Goal: Information Seeking & Learning: Learn about a topic

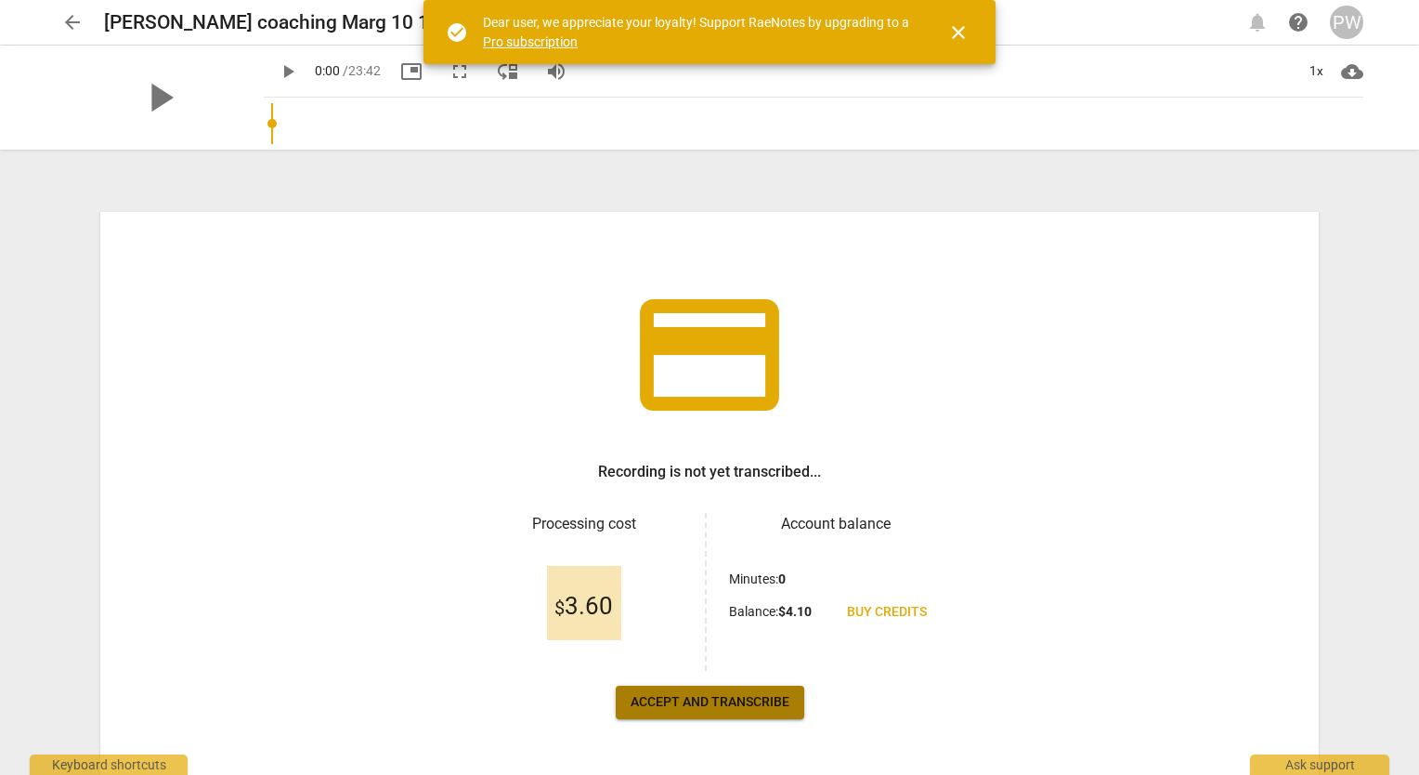
click at [712, 699] on span "Accept and transcribe" at bounding box center [710, 702] width 159 height 19
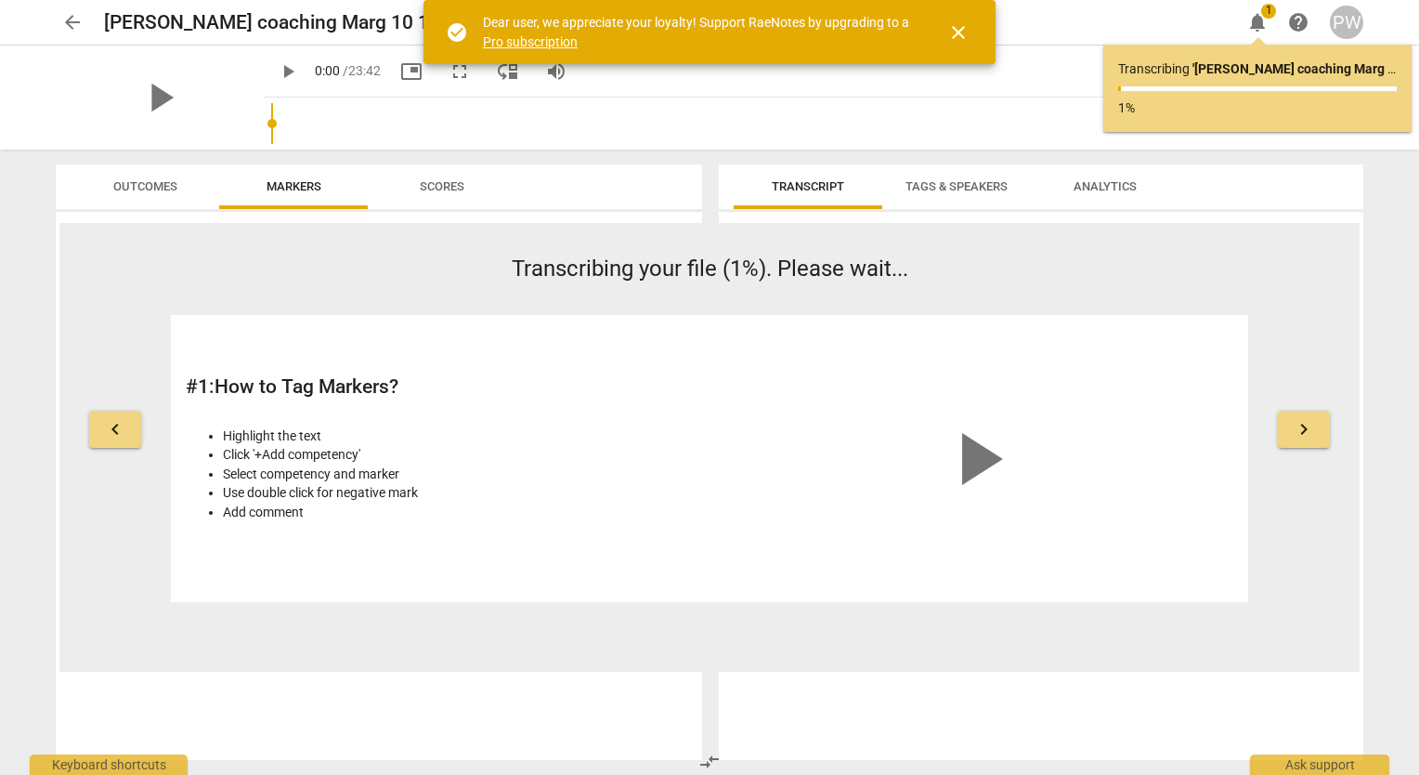
click at [958, 35] on span "close" at bounding box center [959, 32] width 22 height 22
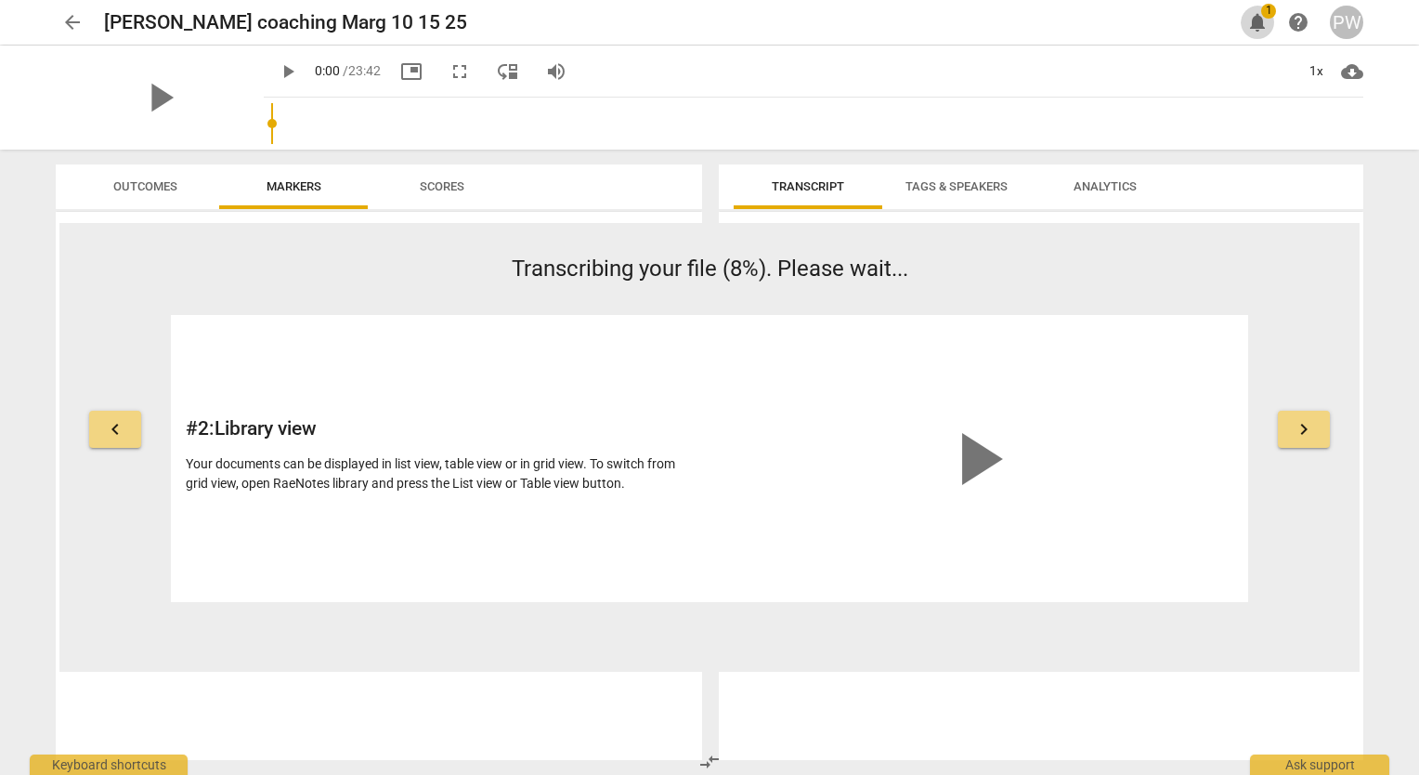
click at [1271, 27] on span "notifications 1" at bounding box center [1257, 22] width 33 height 22
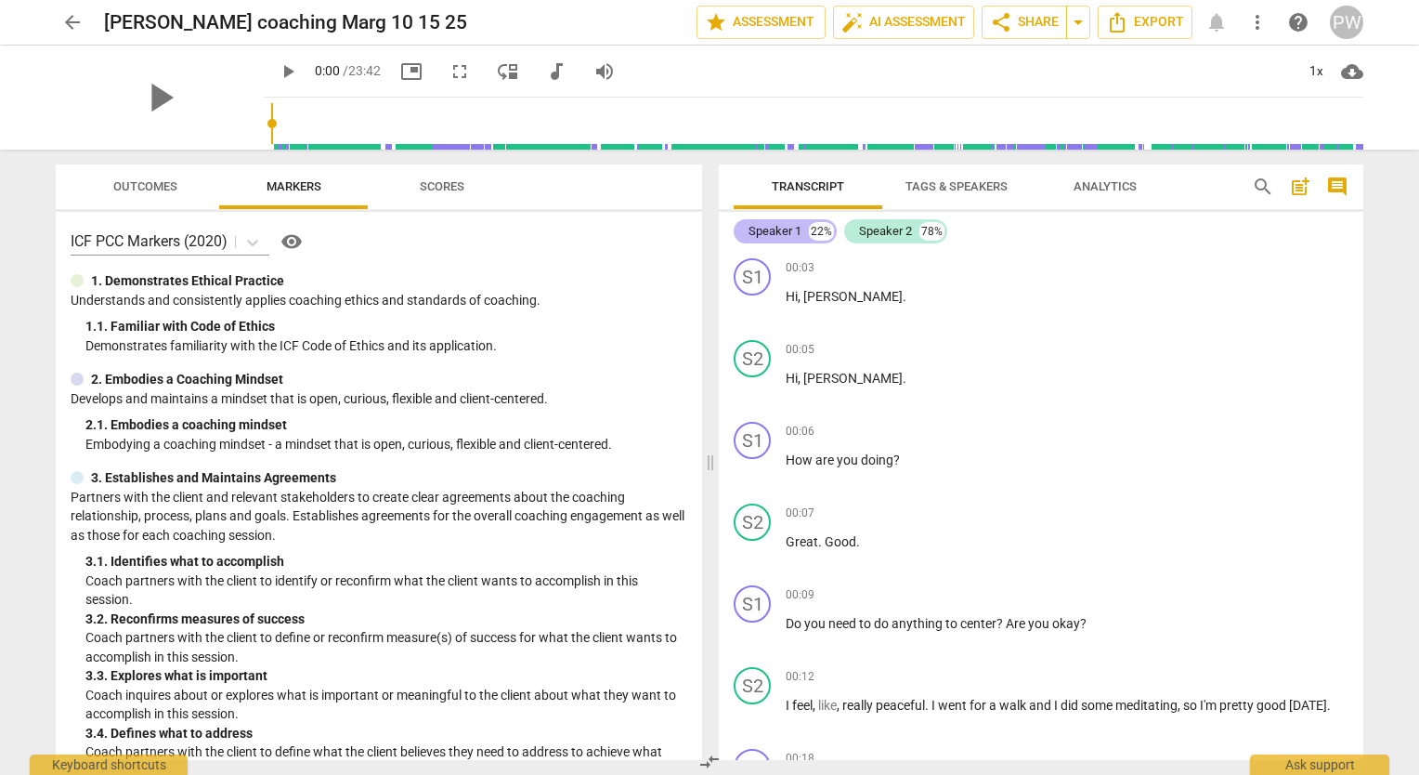
click at [795, 229] on div "Speaker 1" at bounding box center [775, 231] width 53 height 19
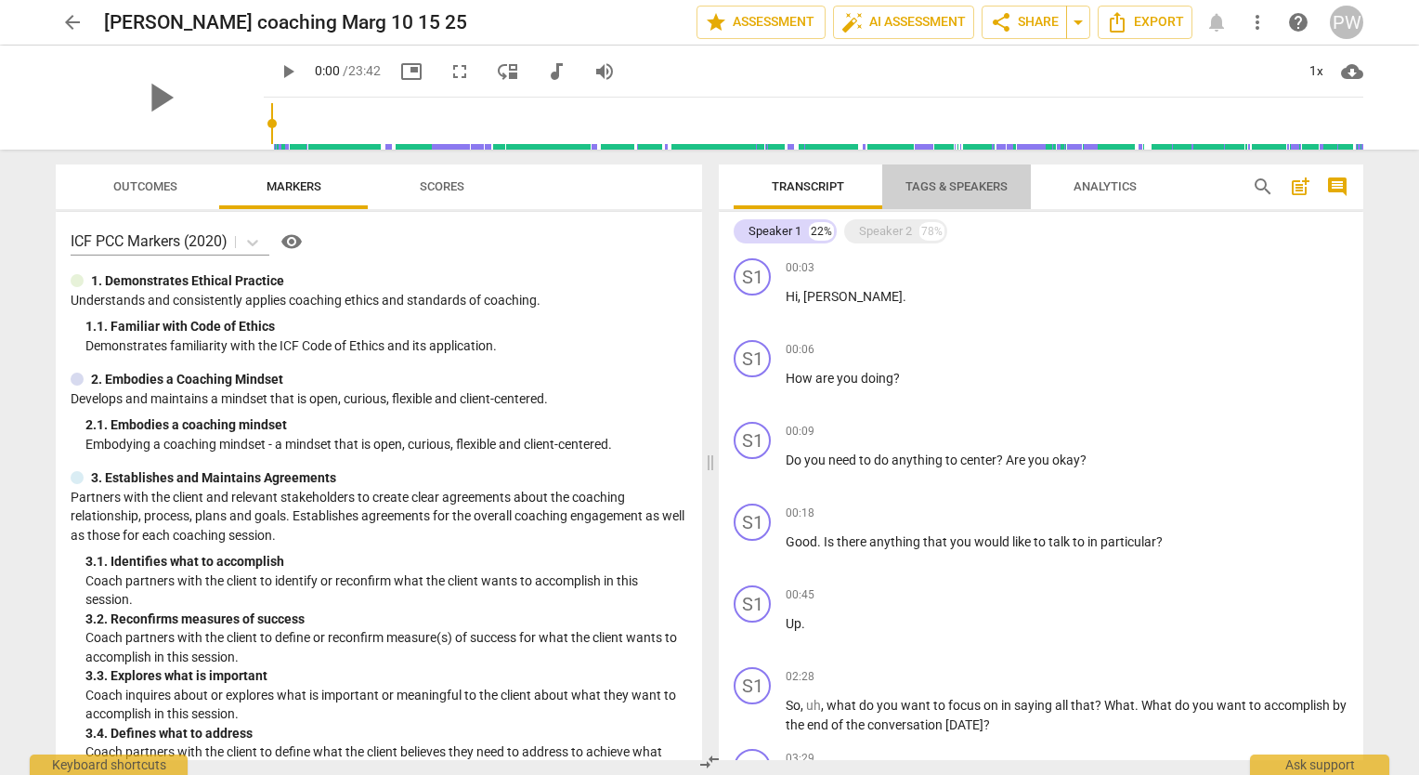
click at [949, 188] on span "Tags & Speakers" at bounding box center [957, 186] width 102 height 14
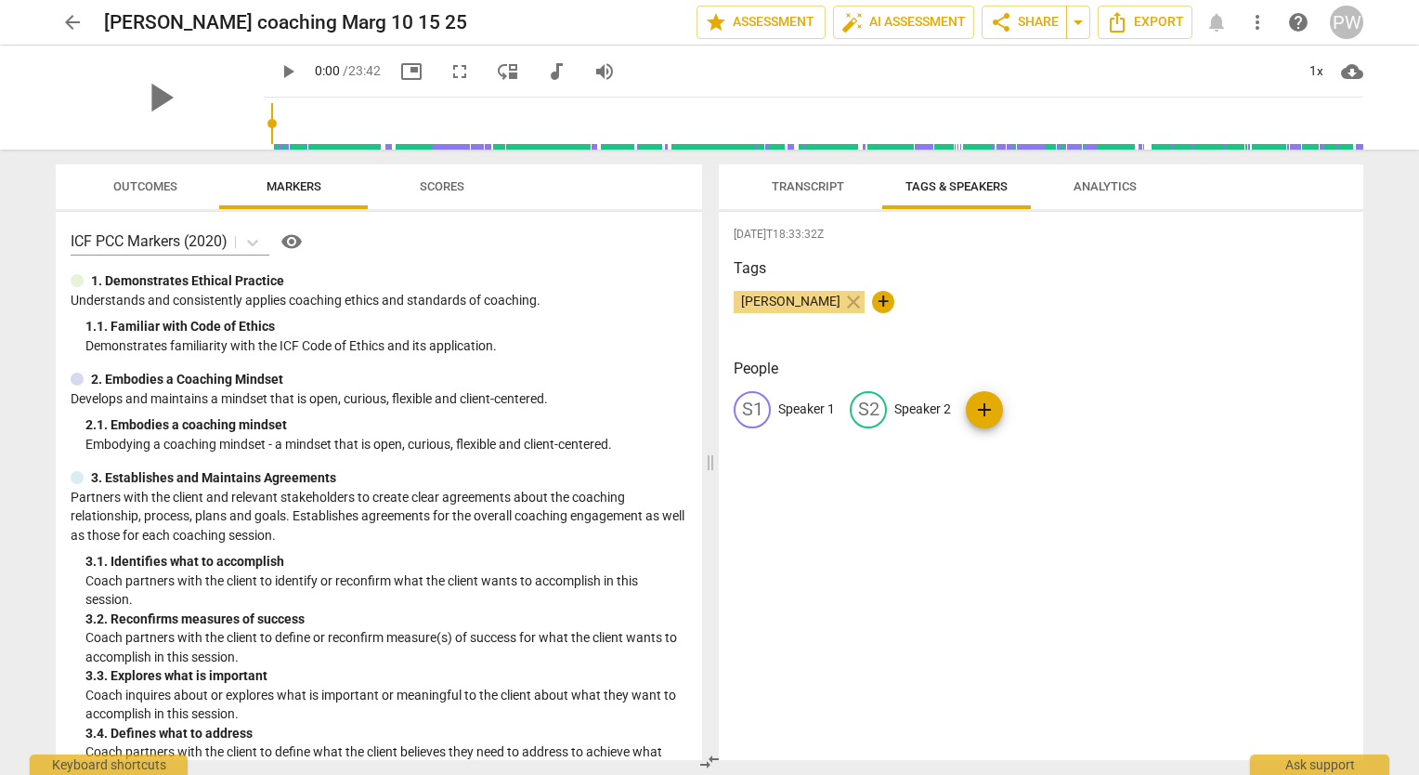
click at [797, 410] on p "Speaker 1" at bounding box center [806, 409] width 57 height 20
click at [797, 410] on input "Speaker 1" at bounding box center [852, 410] width 149 height 30
drag, startPoint x: 797, startPoint y: 410, endPoint x: 849, endPoint y: 401, distance: 52.7
click at [849, 401] on input "Speaker 1" at bounding box center [852, 410] width 149 height 30
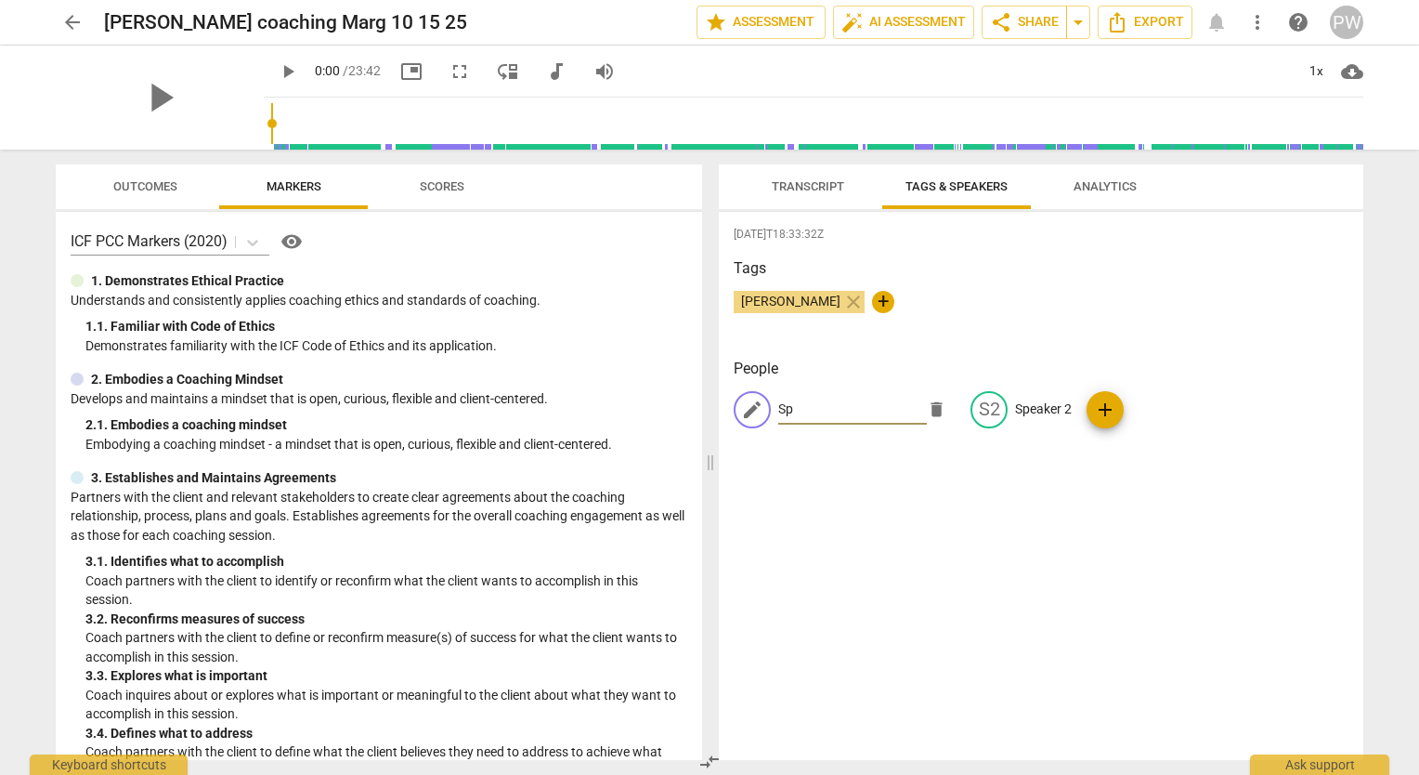
type input "S"
click at [847, 402] on input "S" at bounding box center [852, 410] width 149 height 30
type input "[PERSON_NAME]/Coach"
click at [1096, 407] on span "add" at bounding box center [1105, 410] width 22 height 22
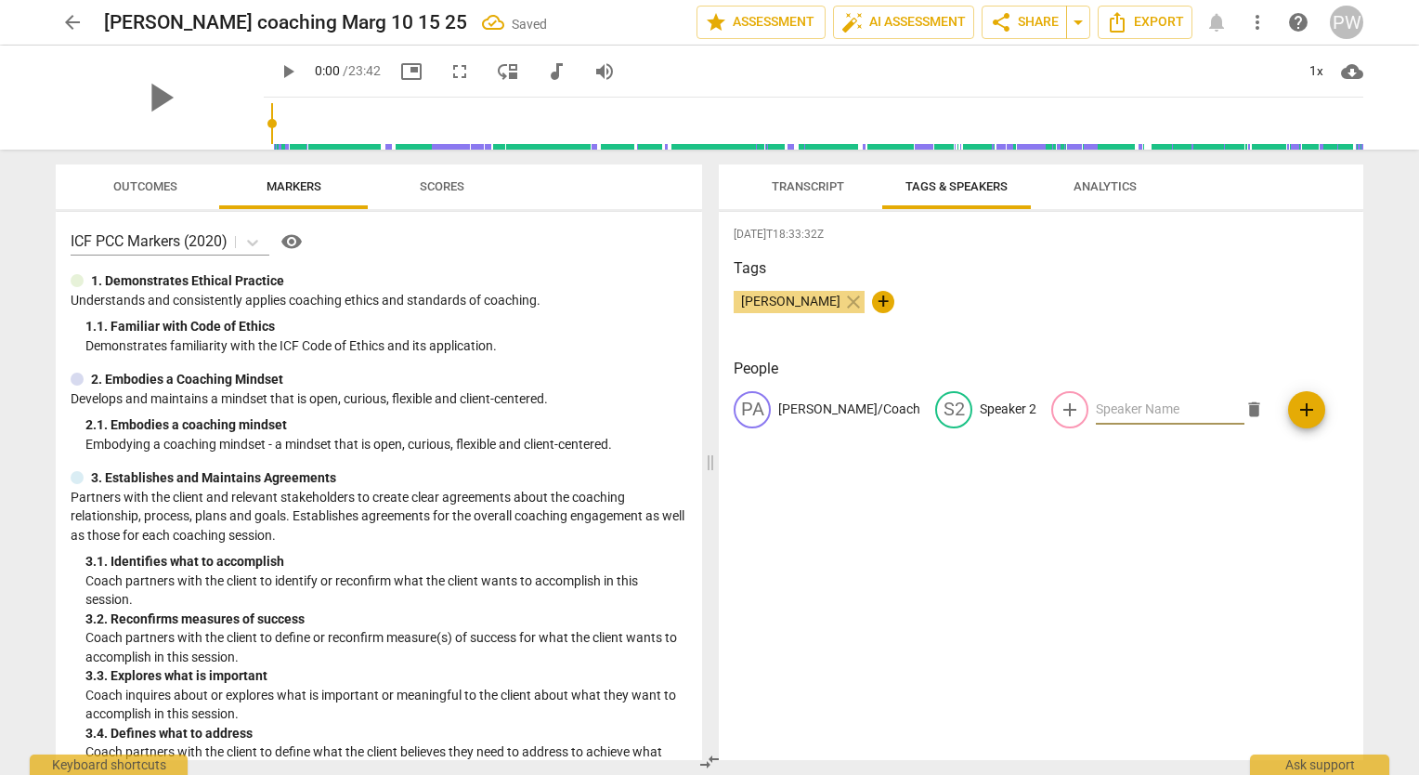
click at [1096, 407] on input "text" at bounding box center [1170, 410] width 149 height 30
click at [1108, 412] on input "[PERSON_NAME]/" at bounding box center [1170, 410] width 149 height 30
type input "[PERSON_NAME]/Coachee"
click at [964, 184] on span "Tags & Speakers" at bounding box center [957, 186] width 102 height 14
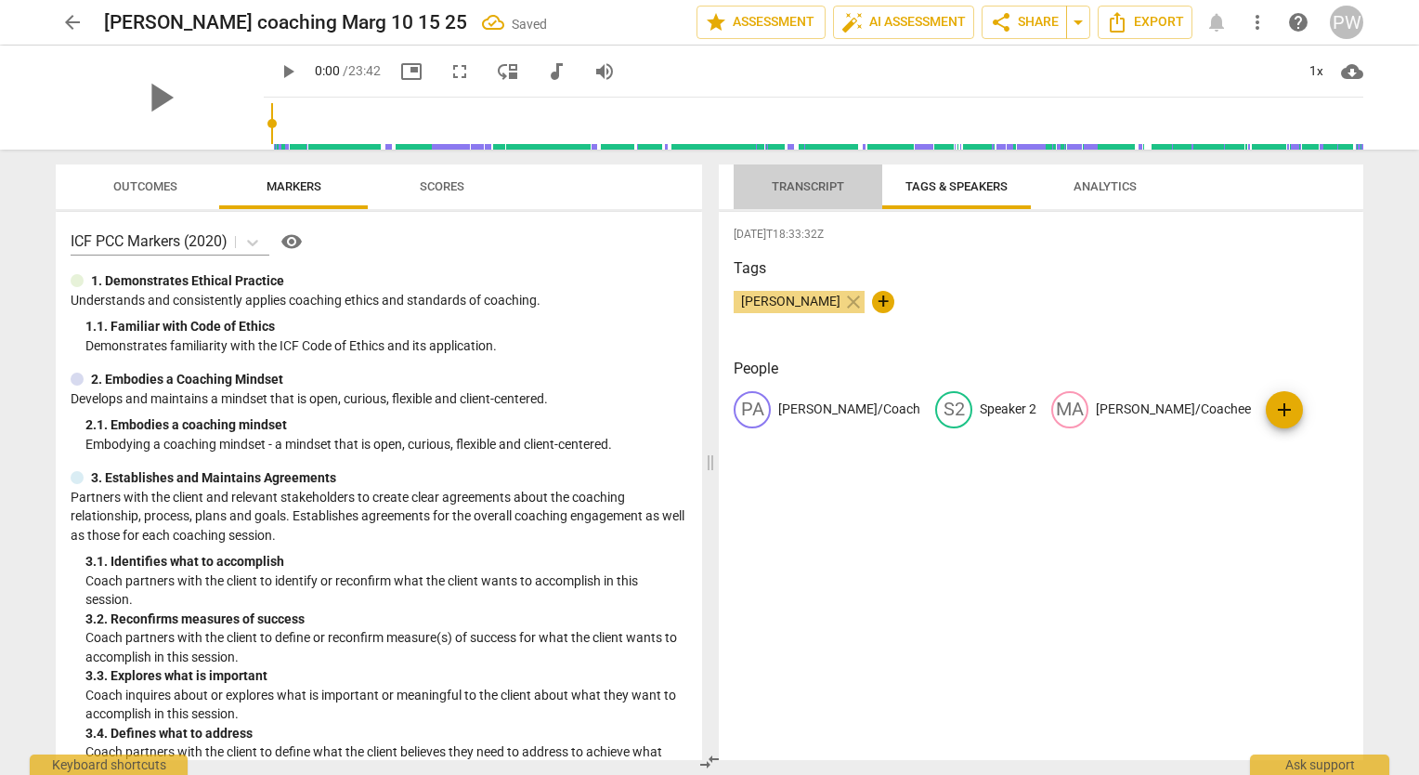
click at [804, 188] on span "Transcript" at bounding box center [808, 186] width 72 height 14
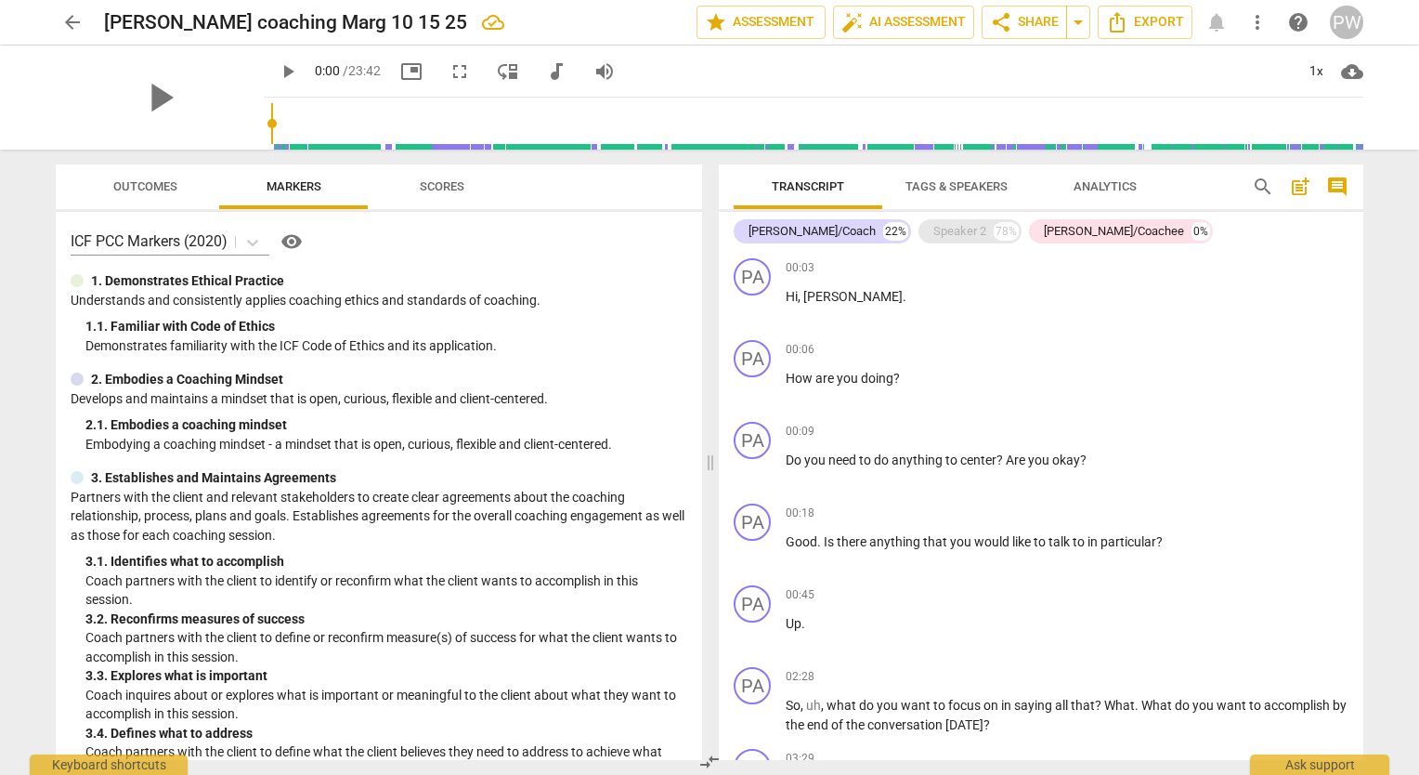
click at [934, 232] on div "Speaker 2" at bounding box center [960, 231] width 53 height 19
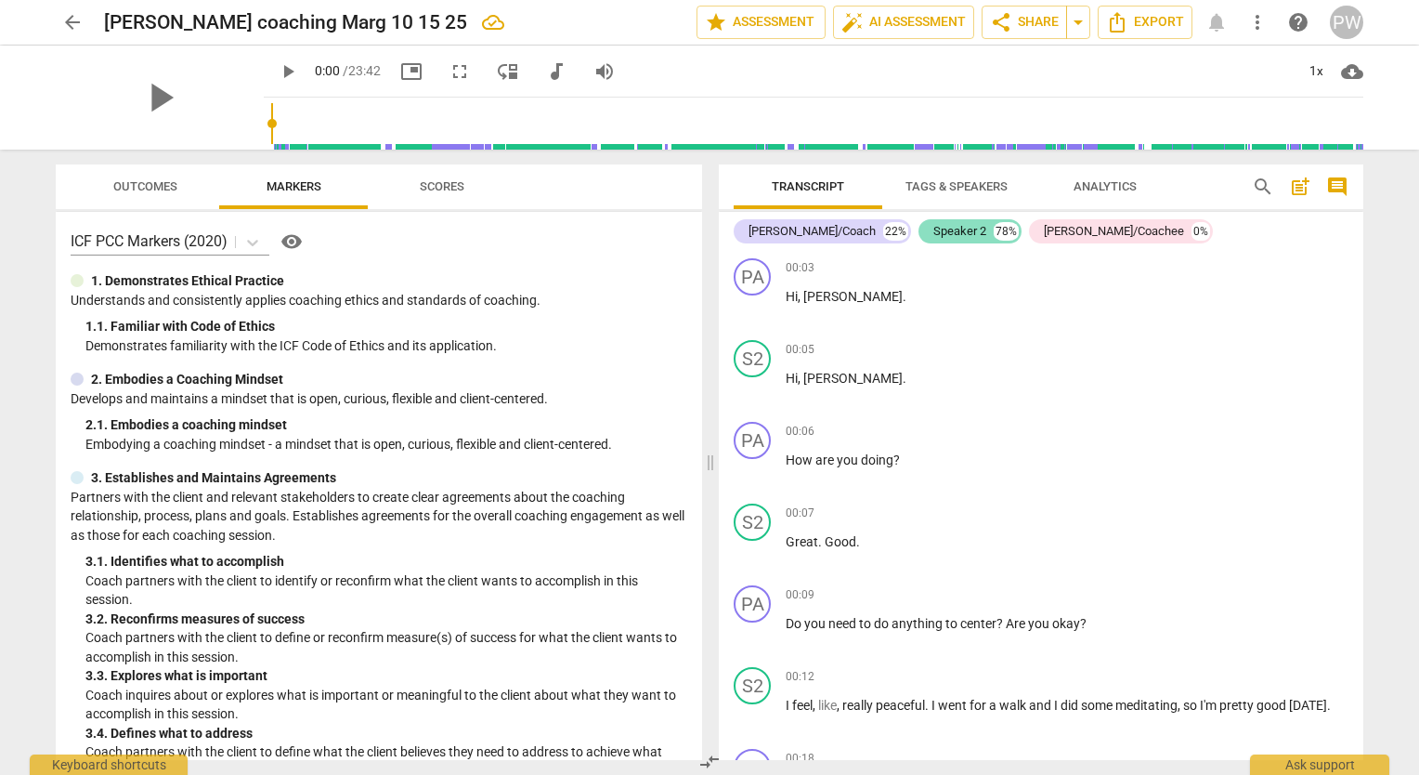
click at [934, 236] on div "Speaker 2" at bounding box center [960, 231] width 53 height 19
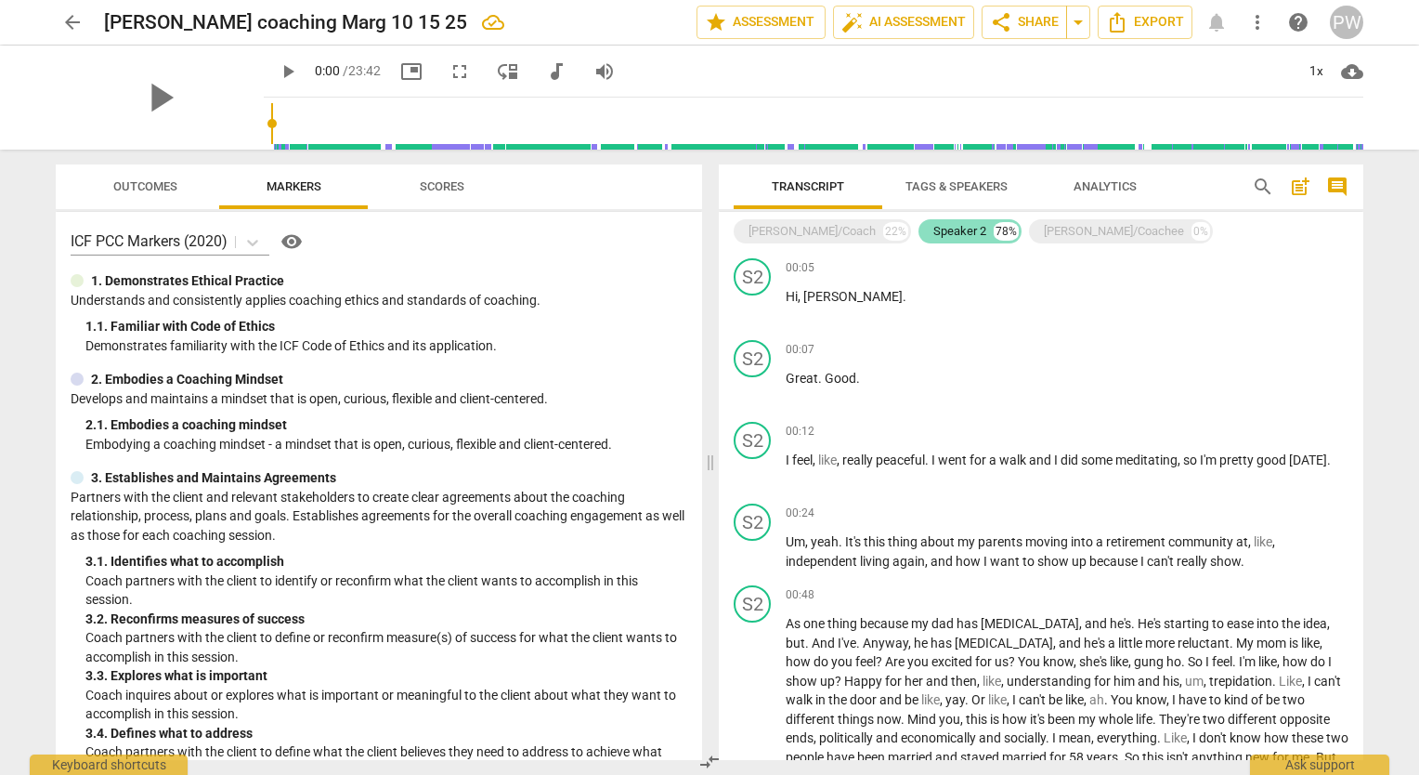
click at [934, 236] on div "Speaker 2" at bounding box center [960, 231] width 53 height 19
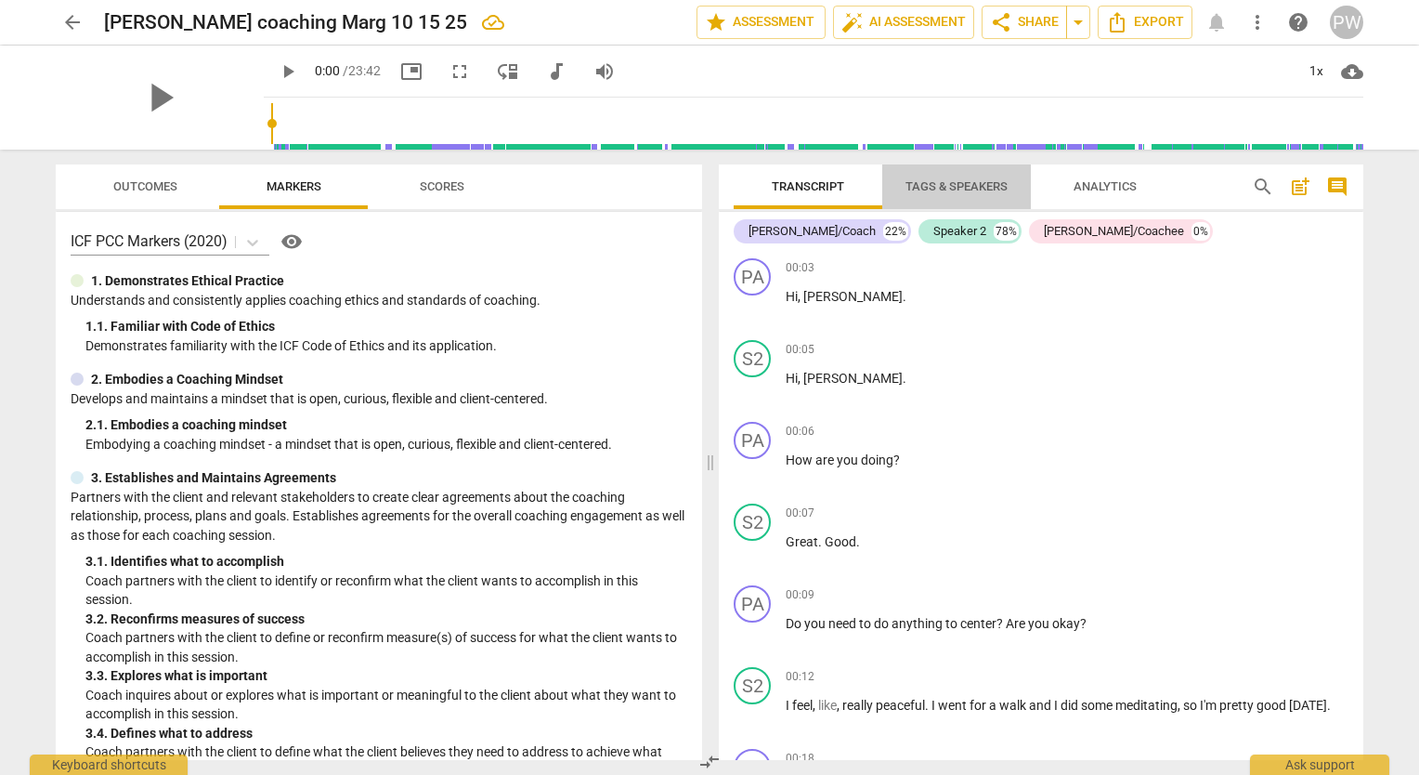
click at [980, 182] on span "Tags & Speakers" at bounding box center [957, 186] width 102 height 14
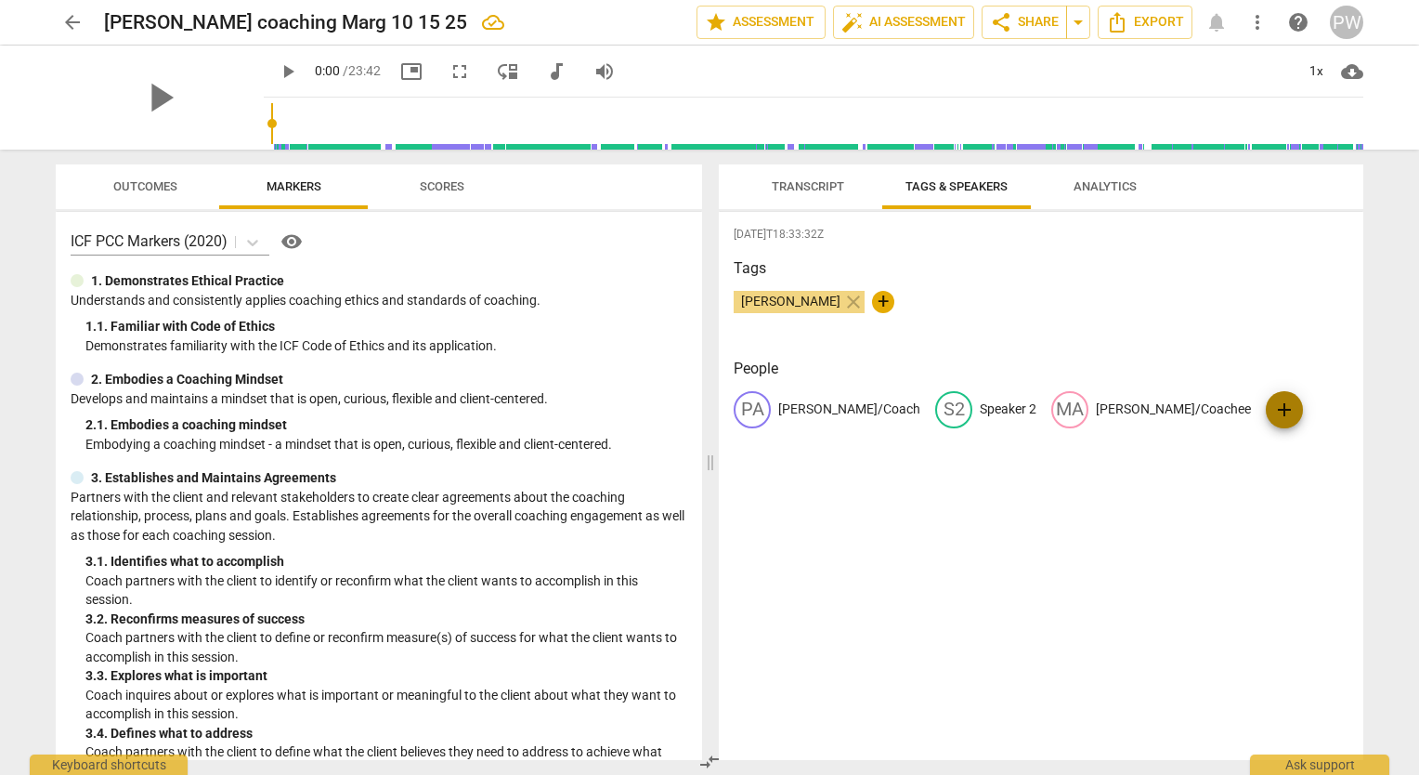
click at [1274, 411] on span "add" at bounding box center [1285, 410] width 22 height 22
click at [927, 467] on span "delete" at bounding box center [937, 461] width 20 height 20
click at [1114, 403] on p "[PERSON_NAME]/Coachee" at bounding box center [1173, 409] width 155 height 20
click at [1177, 419] on div "edit [PERSON_NAME]/Coachee delete" at bounding box center [1163, 409] width 222 height 37
click at [1245, 414] on span "delete" at bounding box center [1255, 409] width 20 height 20
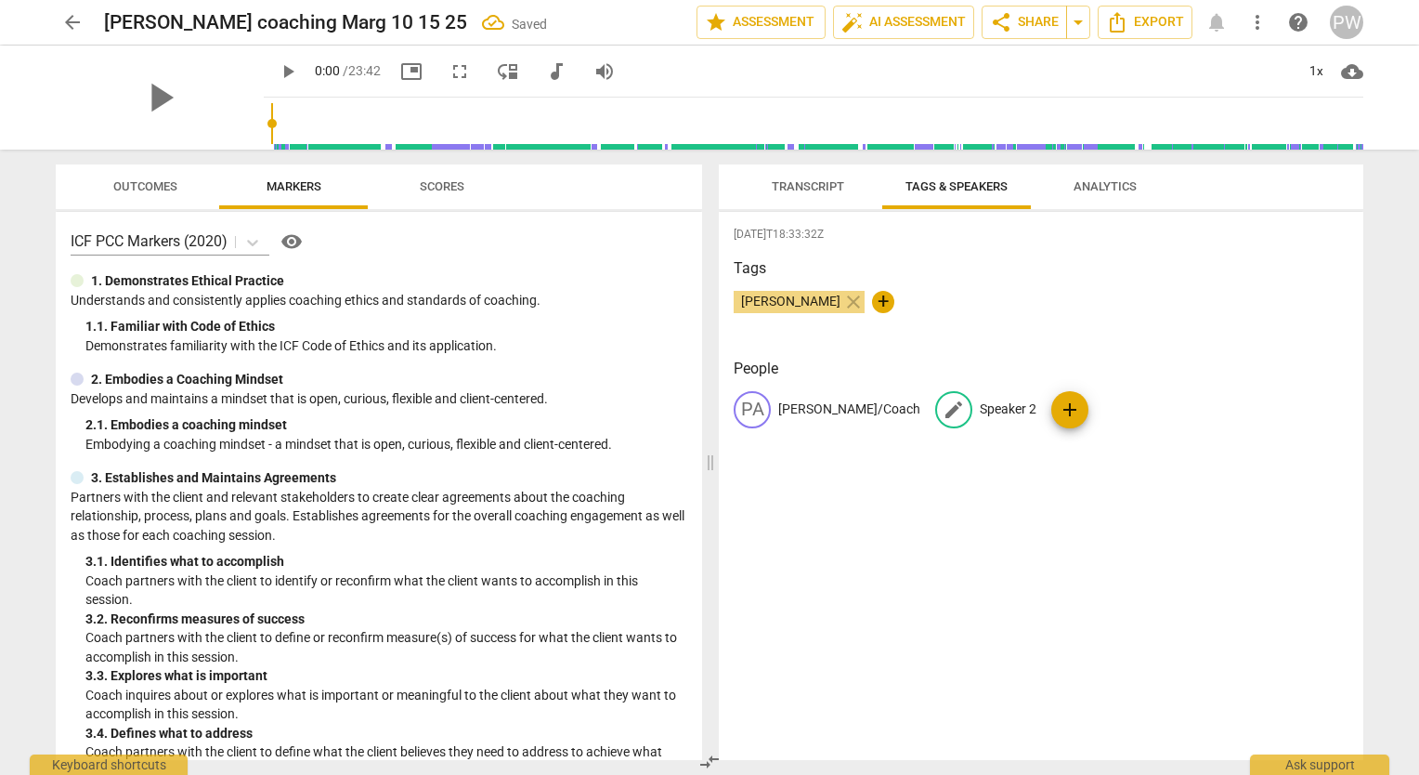
click at [980, 402] on p "Speaker 2" at bounding box center [1008, 409] width 57 height 20
type input "[PERSON_NAME]/Coachee"
click at [943, 185] on span "Tags & Speakers" at bounding box center [957, 186] width 102 height 14
drag, startPoint x: 935, startPoint y: 187, endPoint x: 808, endPoint y: 170, distance: 128.4
click at [808, 170] on div "Transcript Tags & Speakers Analytics" at bounding box center [1041, 186] width 615 height 45
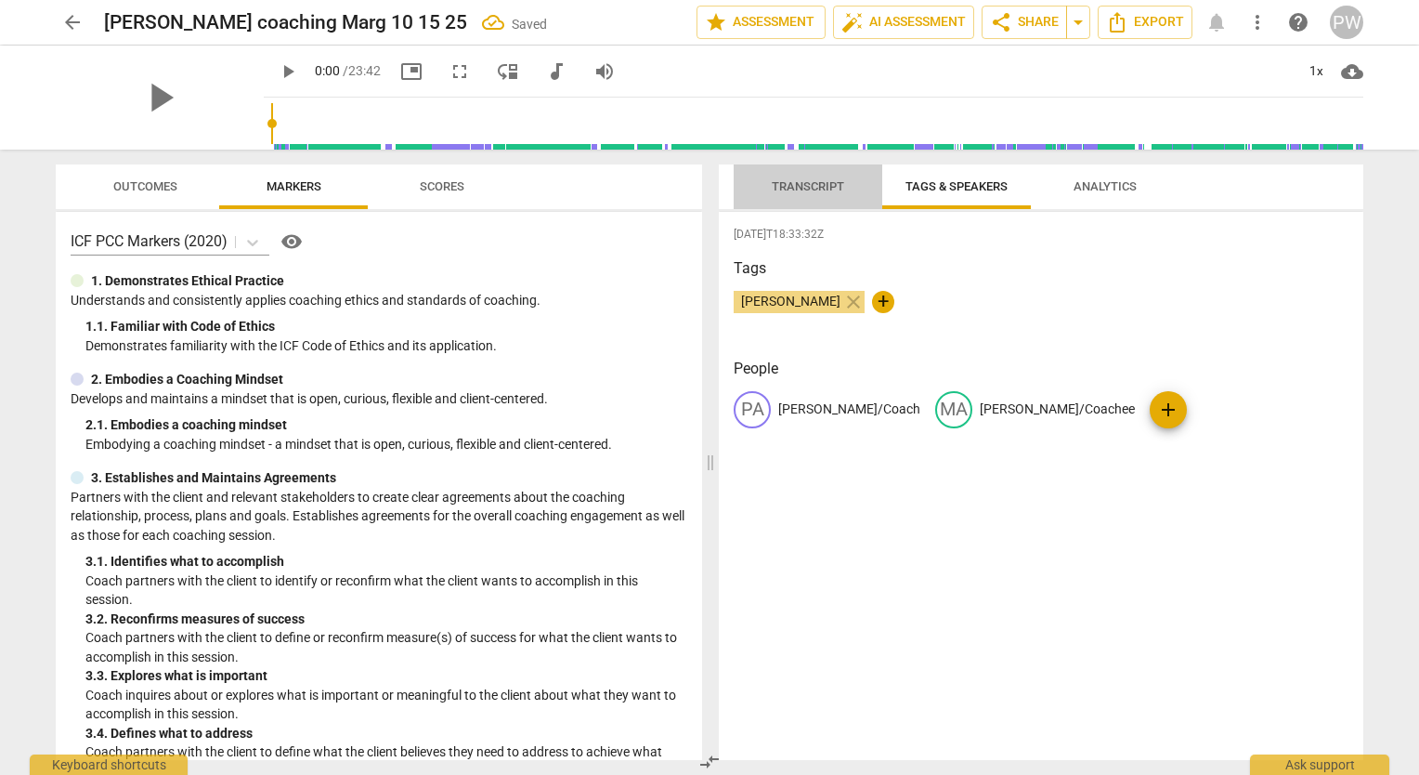
click at [808, 170] on button "Transcript" at bounding box center [808, 186] width 149 height 45
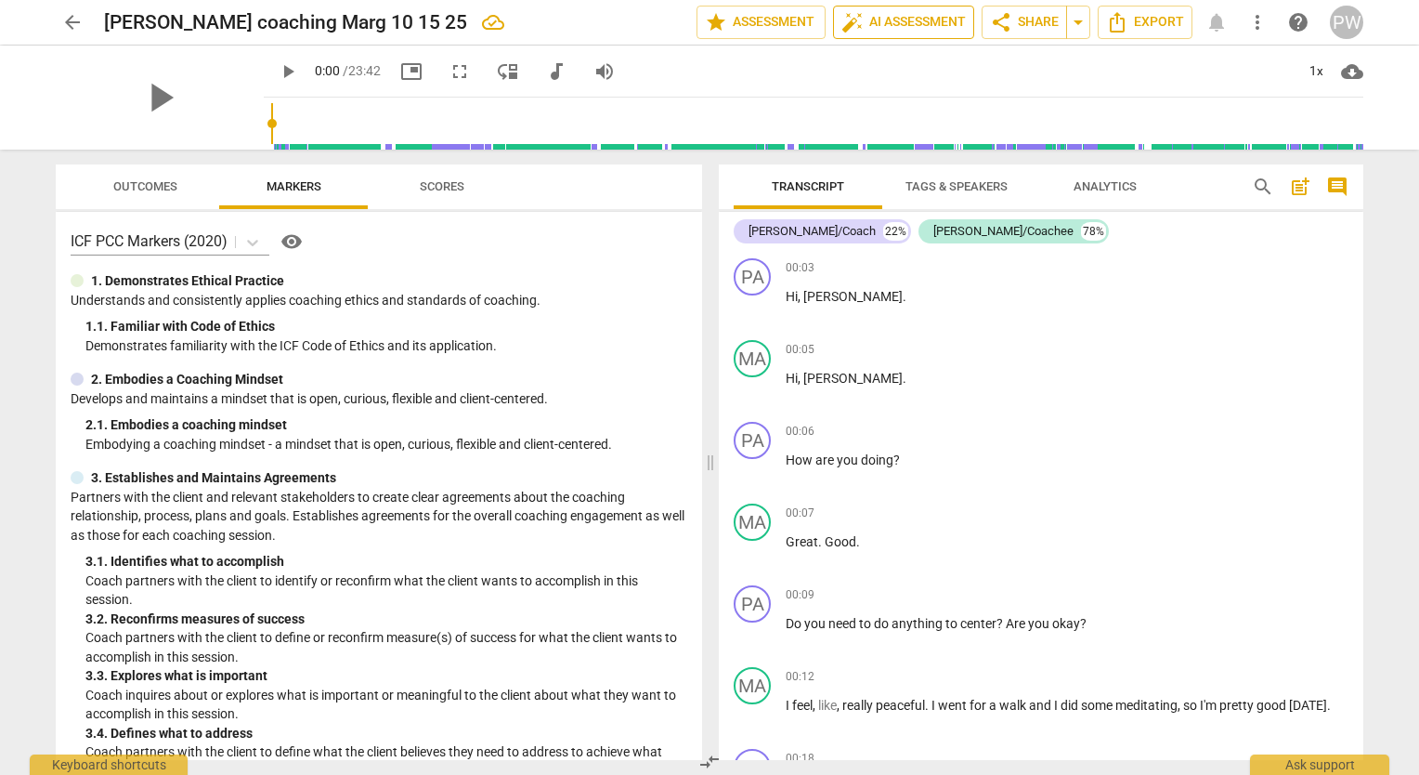
click at [918, 17] on span "auto_fix_high AI Assessment" at bounding box center [904, 22] width 124 height 22
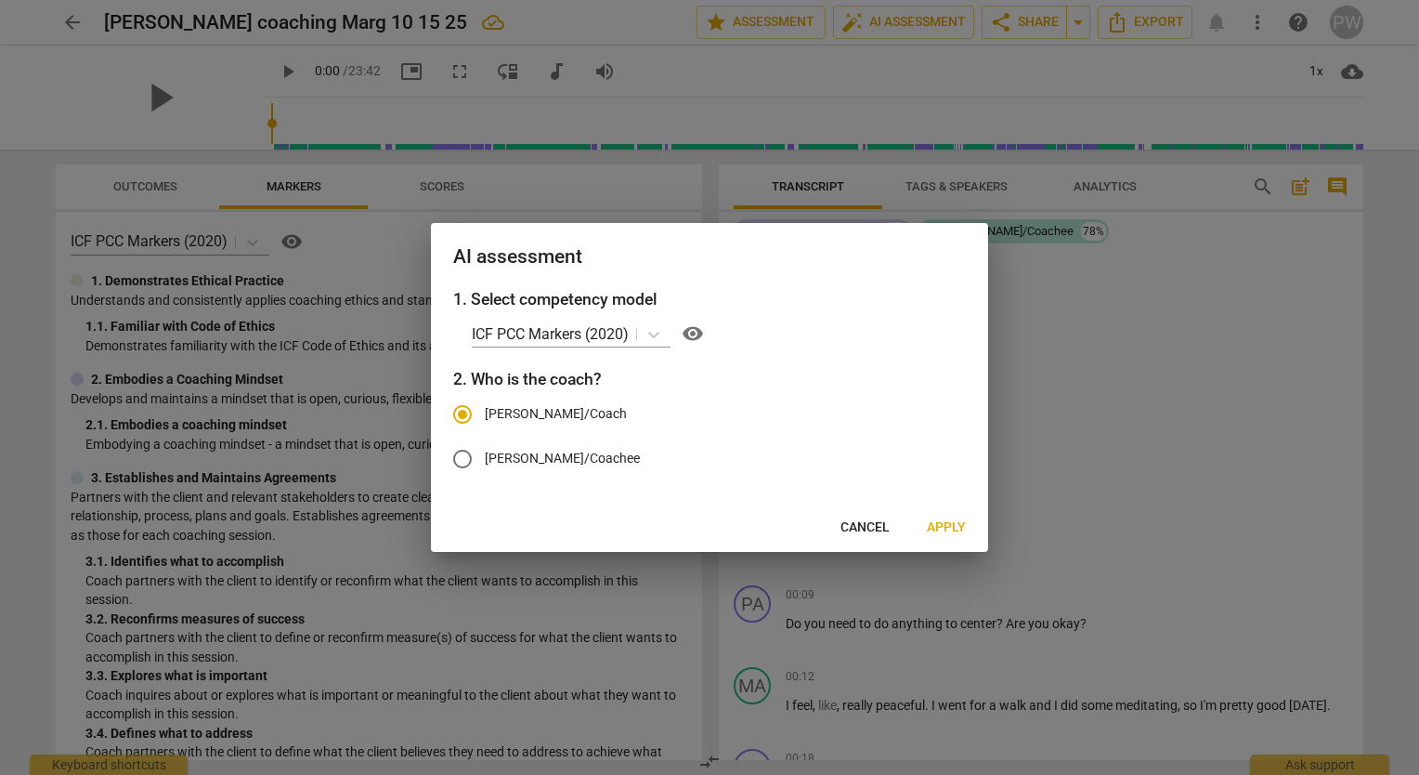
click at [939, 531] on span "Apply" at bounding box center [946, 527] width 39 height 19
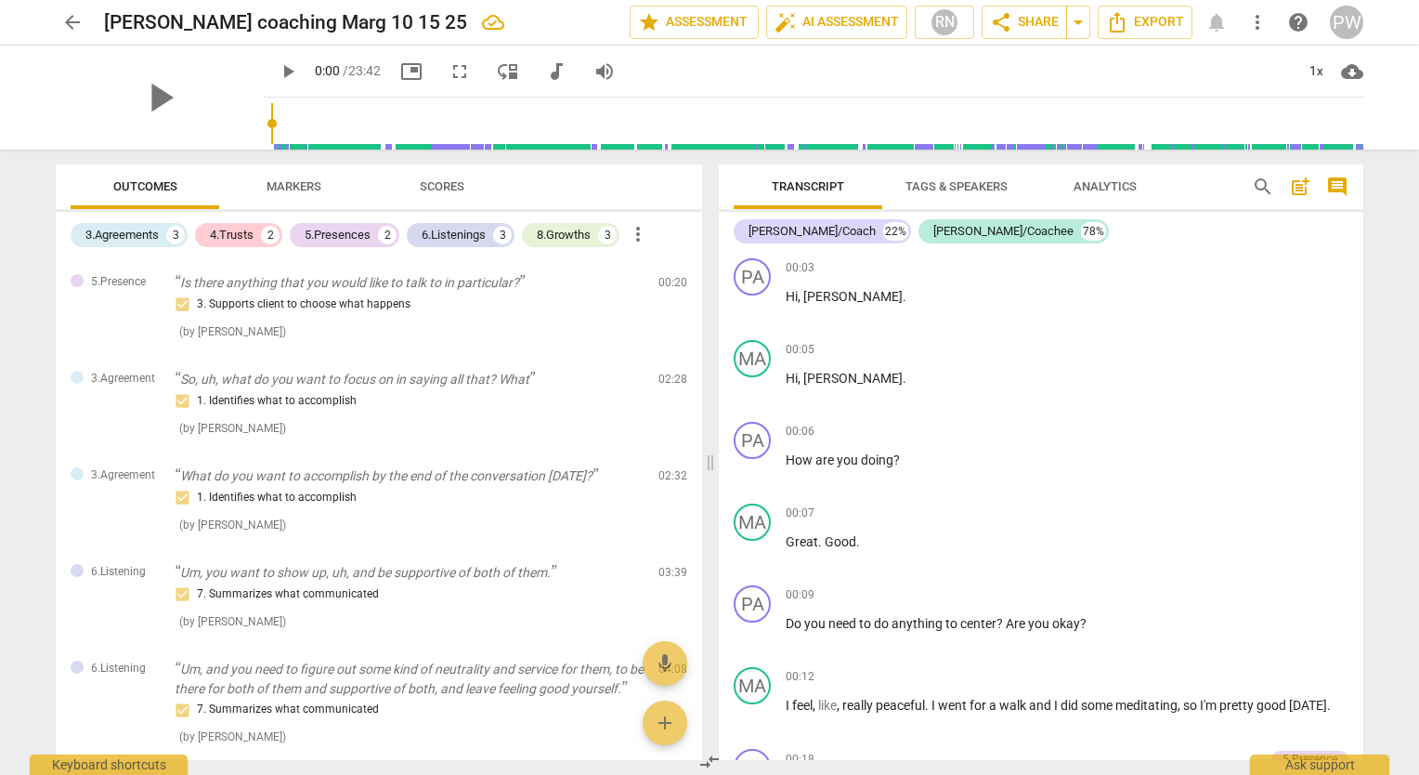
click at [939, 532] on p "Great . Good ." at bounding box center [1067, 542] width 563 height 20
click at [706, 13] on span "star Assessment" at bounding box center [694, 22] width 112 height 22
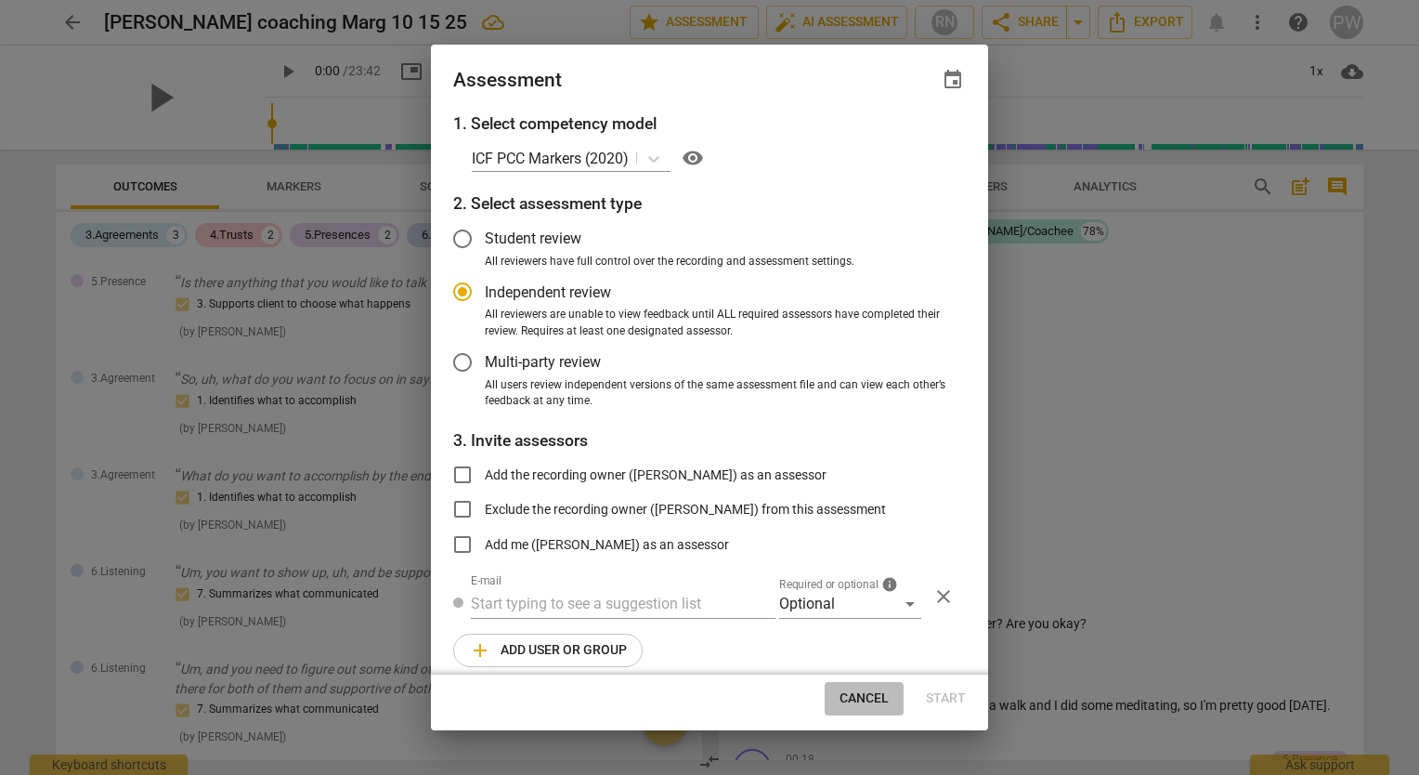
click at [850, 699] on span "Cancel" at bounding box center [864, 698] width 49 height 19
radio input "false"
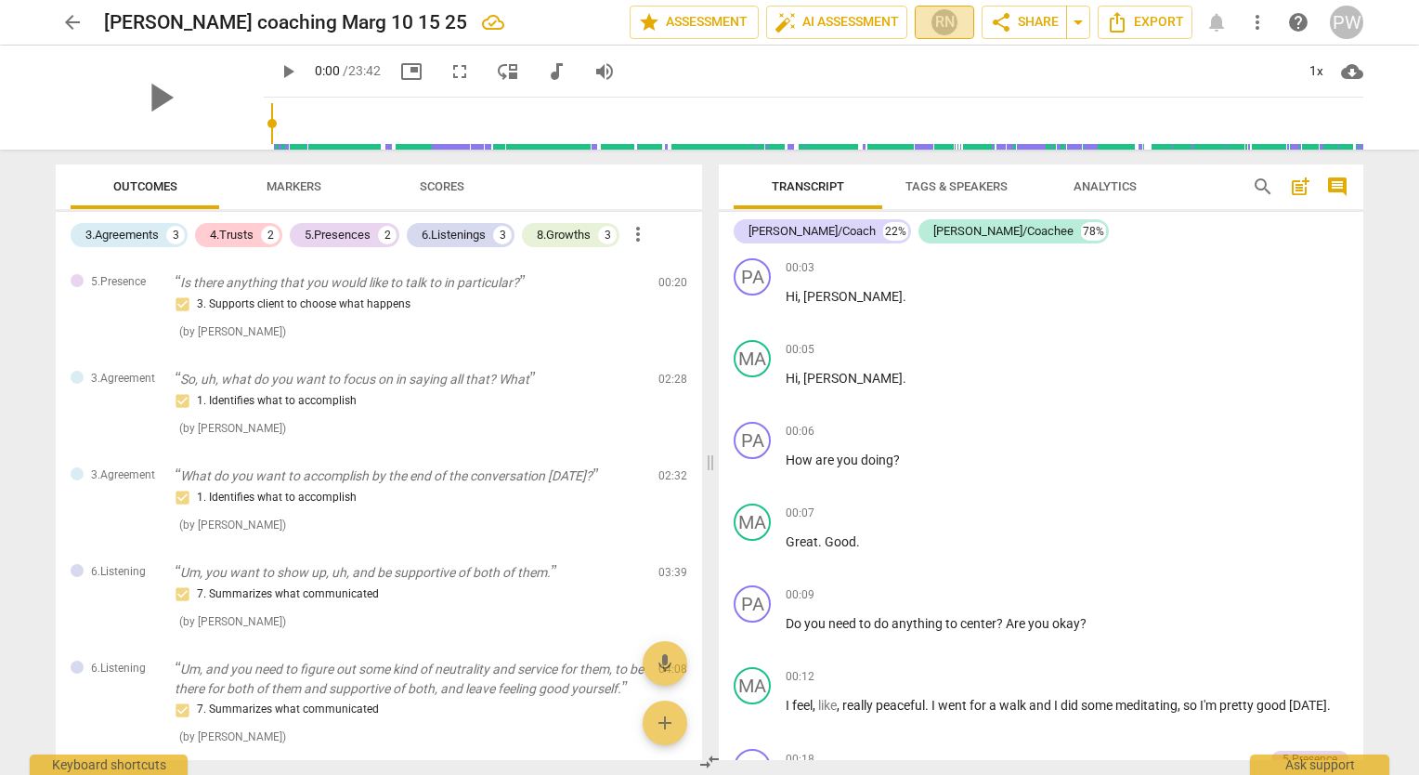
click at [943, 27] on div "RN" at bounding box center [945, 22] width 28 height 28
click at [882, 79] on div at bounding box center [709, 387] width 1419 height 775
click at [1159, 25] on span "Export" at bounding box center [1145, 22] width 78 height 22
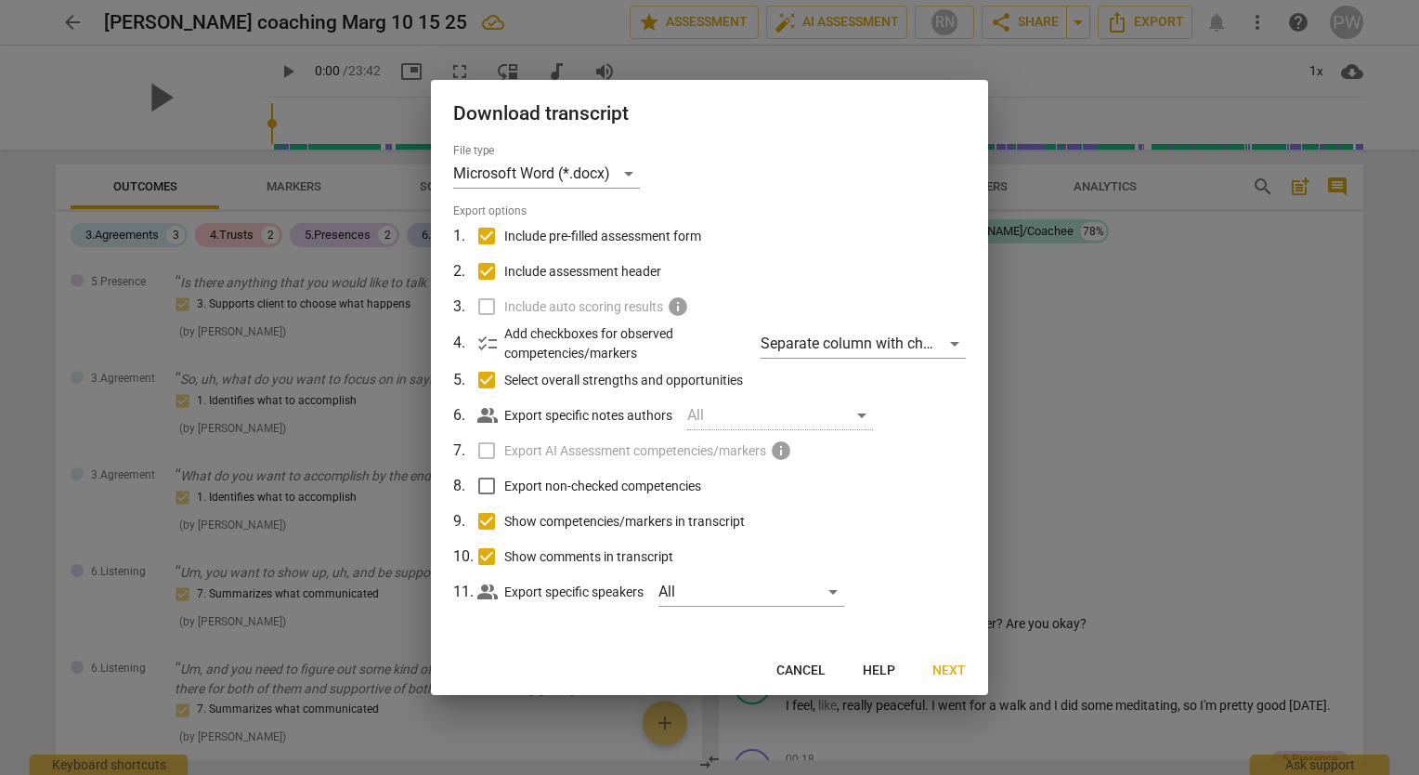
click at [1118, 225] on div at bounding box center [709, 387] width 1419 height 775
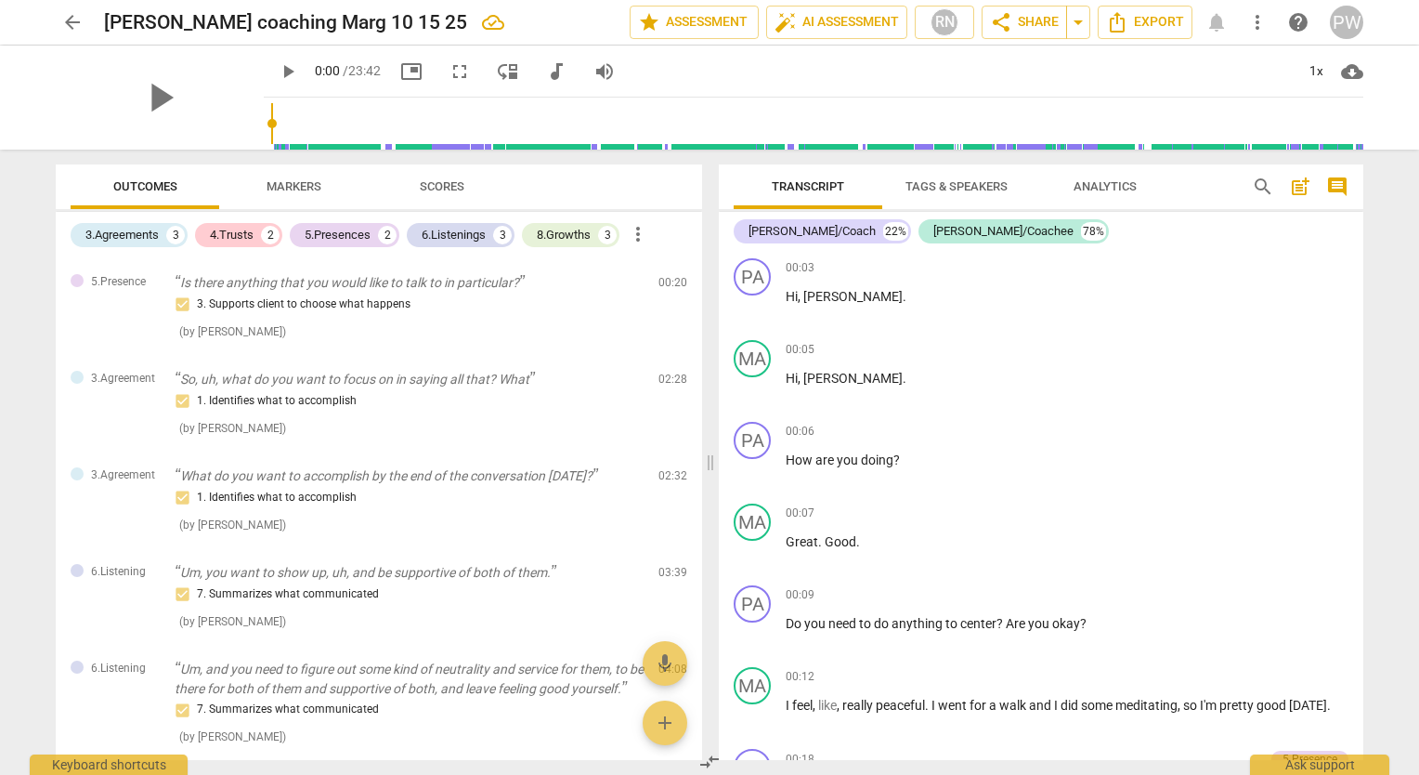
click at [639, 230] on span "more_vert" at bounding box center [638, 234] width 22 height 22
click at [643, 173] on div at bounding box center [709, 387] width 1419 height 775
click at [286, 182] on span "Markers" at bounding box center [294, 186] width 55 height 14
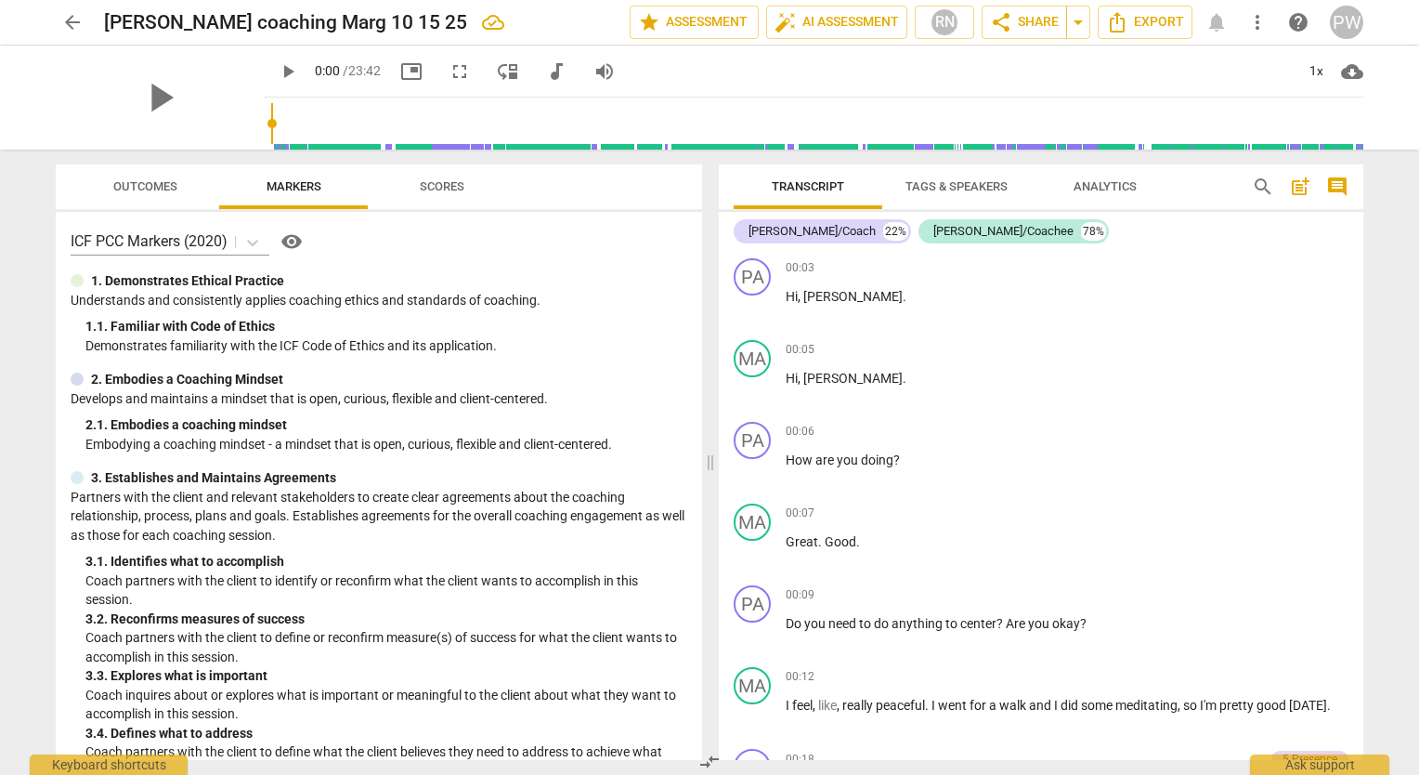
click at [442, 180] on span "Scores" at bounding box center [442, 186] width 45 height 14
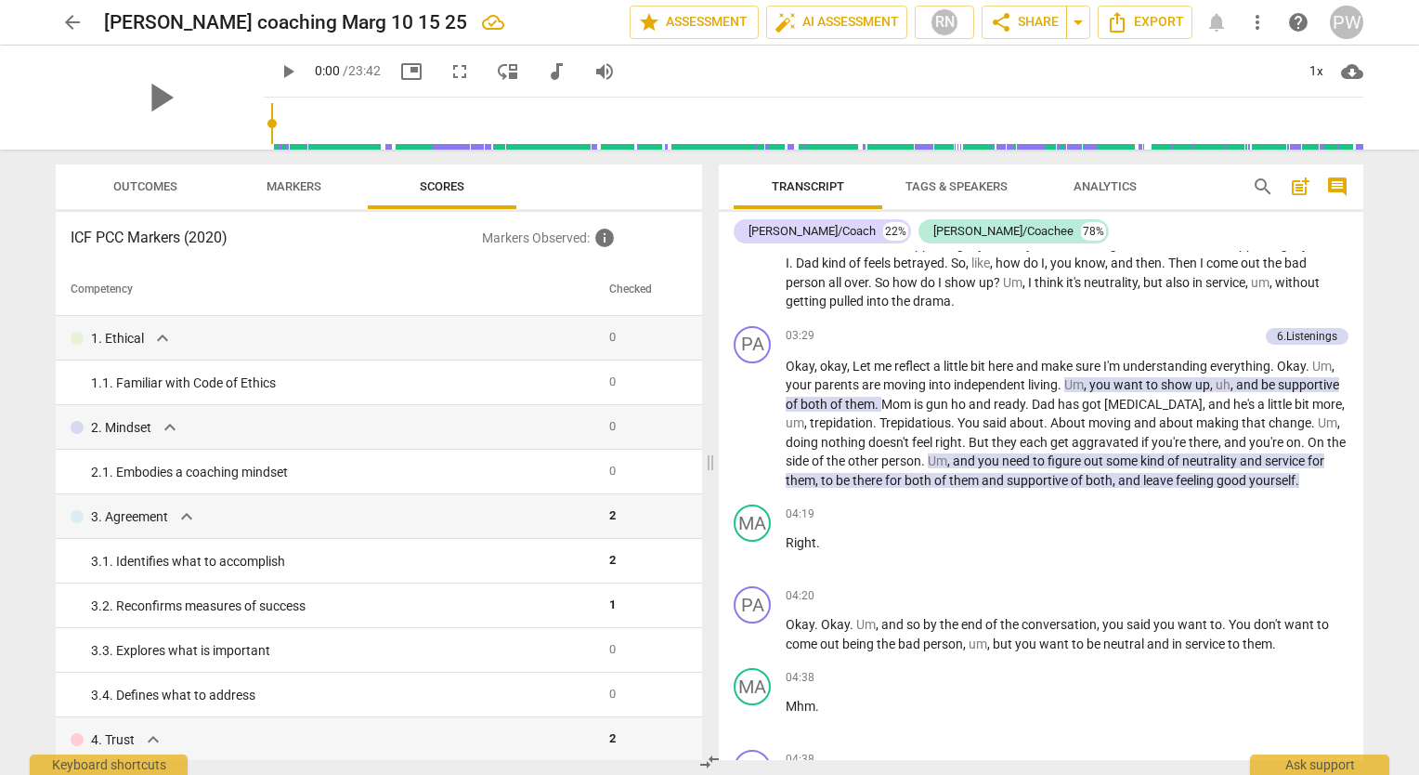
scroll to position [1128, 0]
click at [168, 185] on span "Outcomes" at bounding box center [145, 186] width 64 height 14
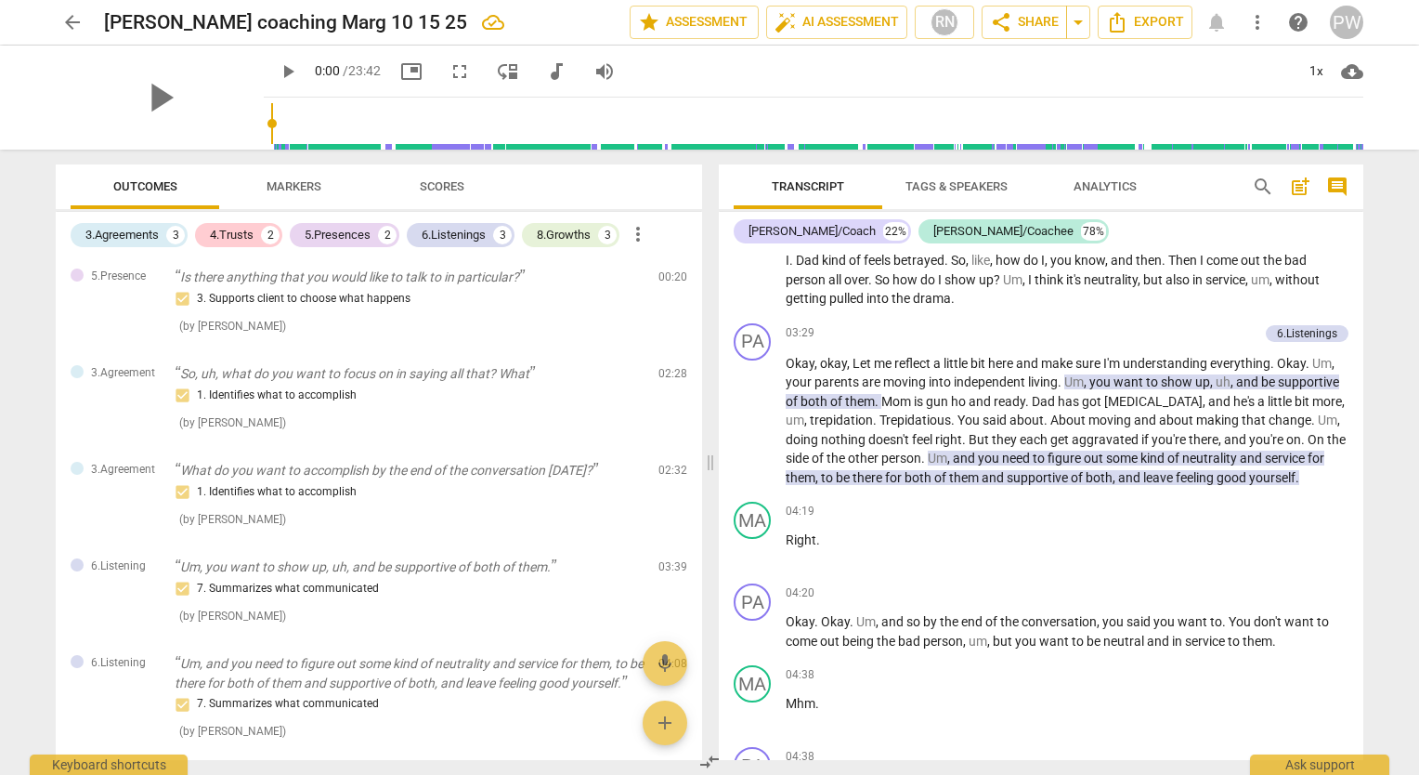
scroll to position [0, 0]
click at [71, 15] on span "arrow_back" at bounding box center [72, 22] width 22 height 22
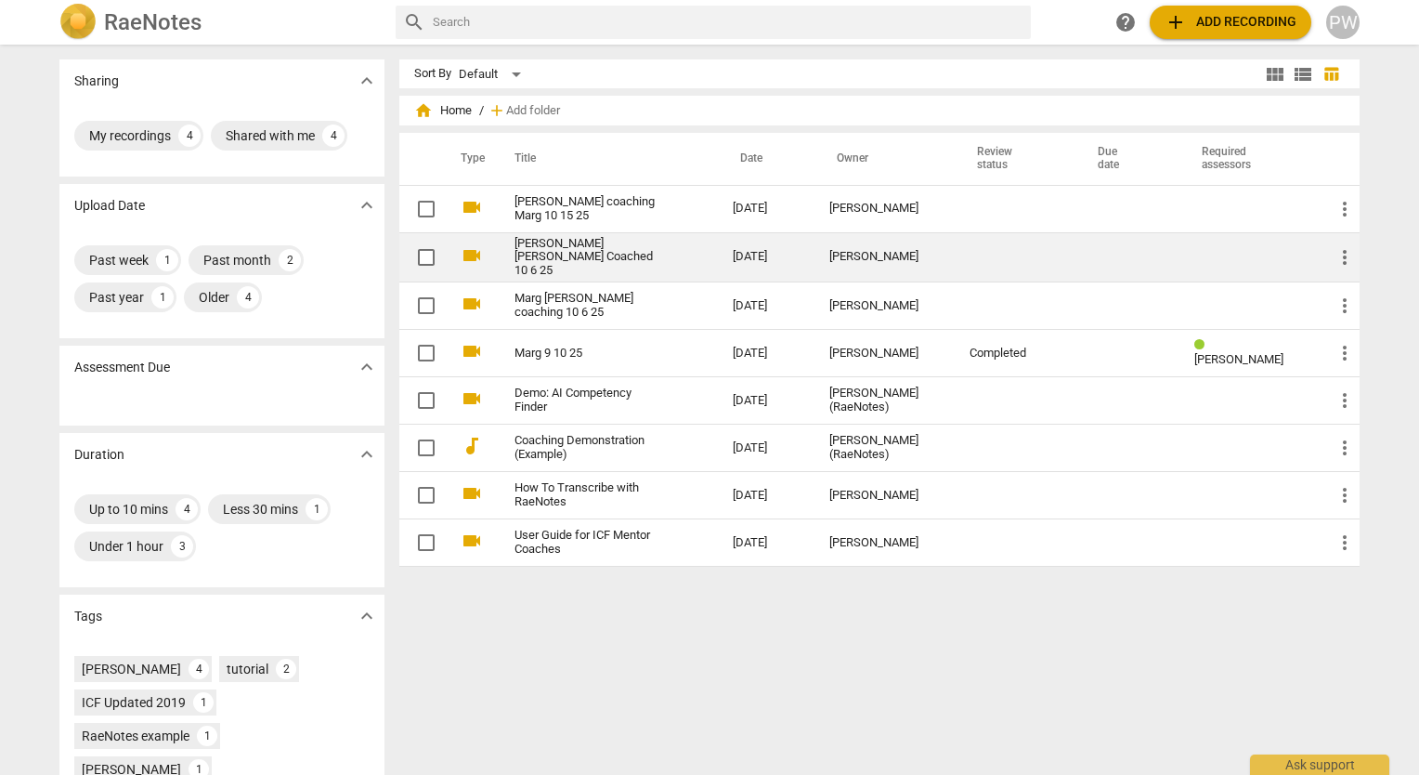
click at [685, 253] on td "[PERSON_NAME] [PERSON_NAME] Coached 10 6 25" at bounding box center [605, 257] width 226 height 50
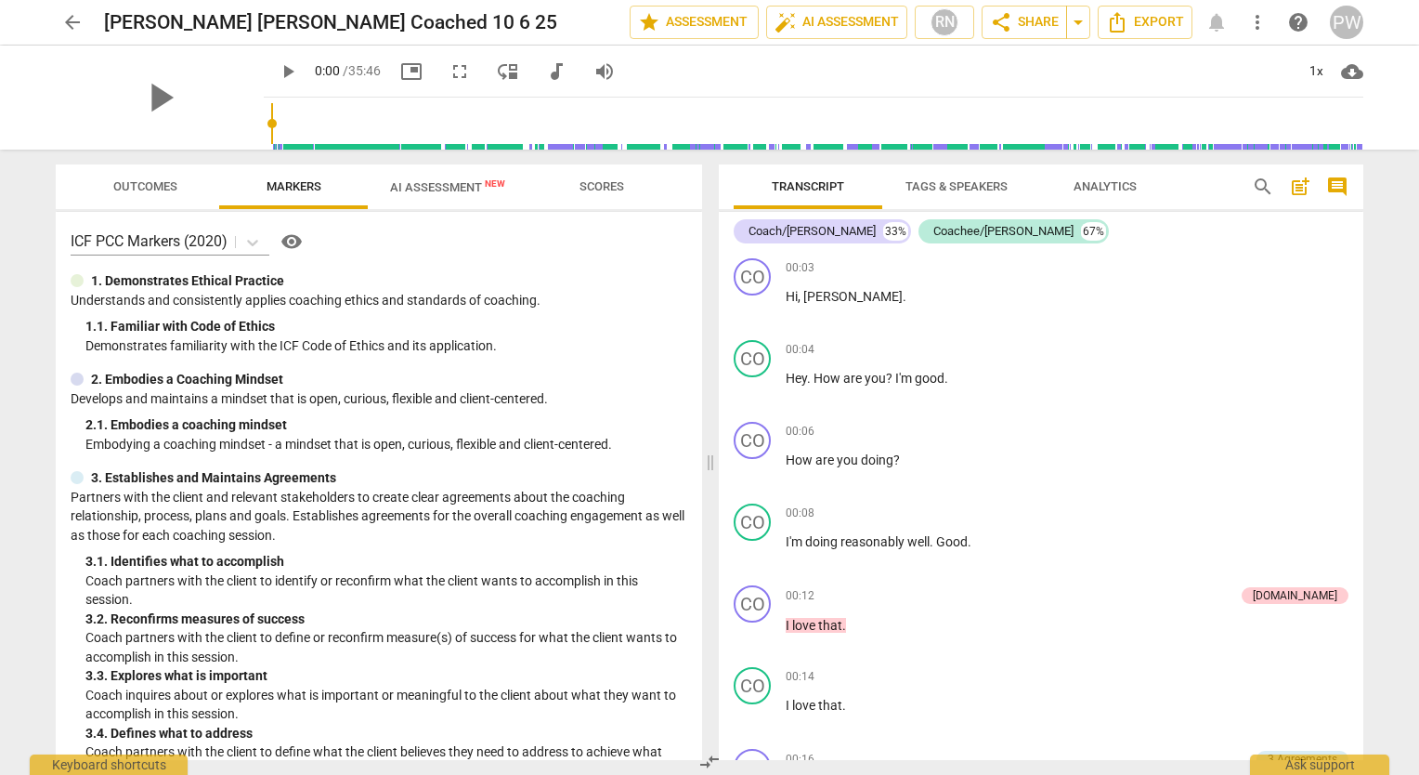
click at [167, 179] on span "Outcomes" at bounding box center [145, 186] width 64 height 14
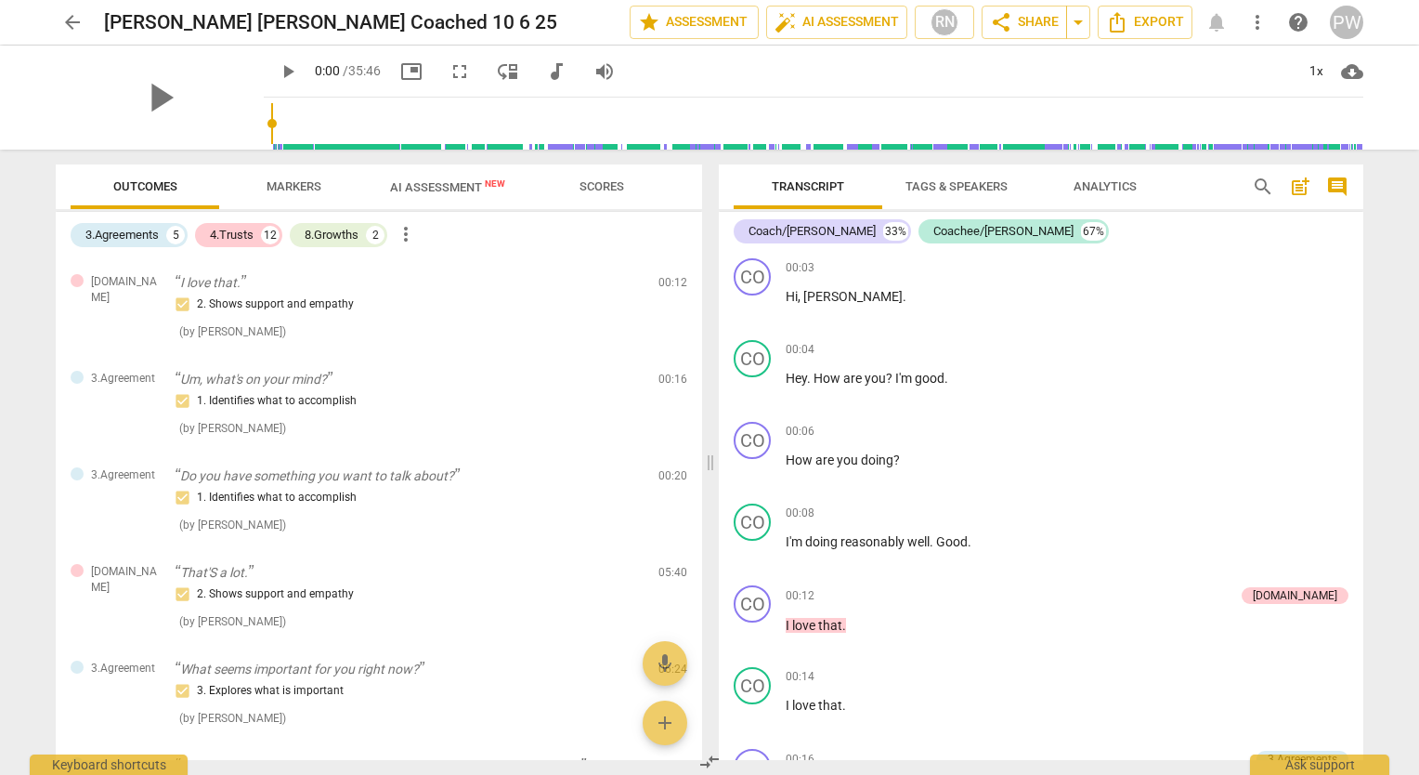
click at [608, 185] on span "Scores" at bounding box center [602, 186] width 45 height 14
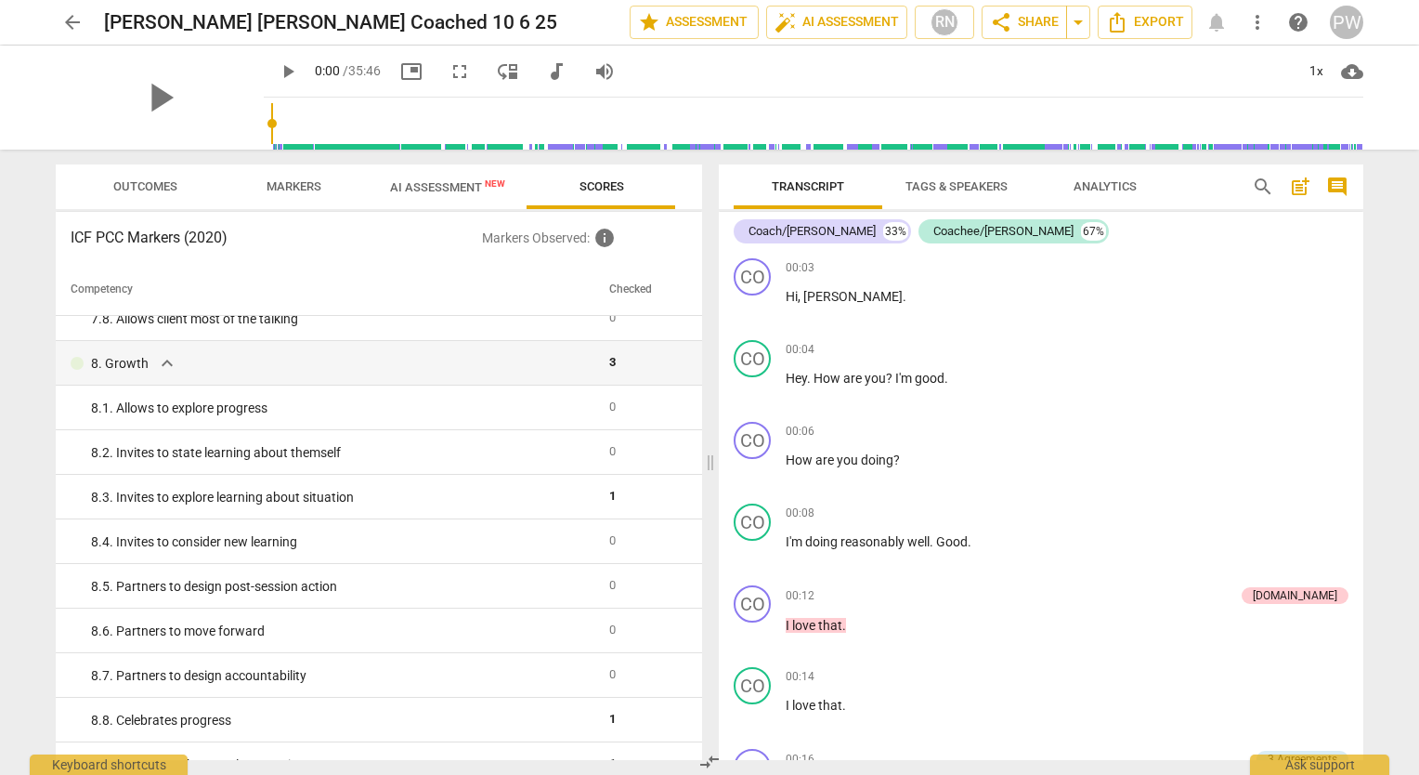
scroll to position [1624, 0]
click at [439, 180] on span "AI Assessment New" at bounding box center [447, 187] width 115 height 14
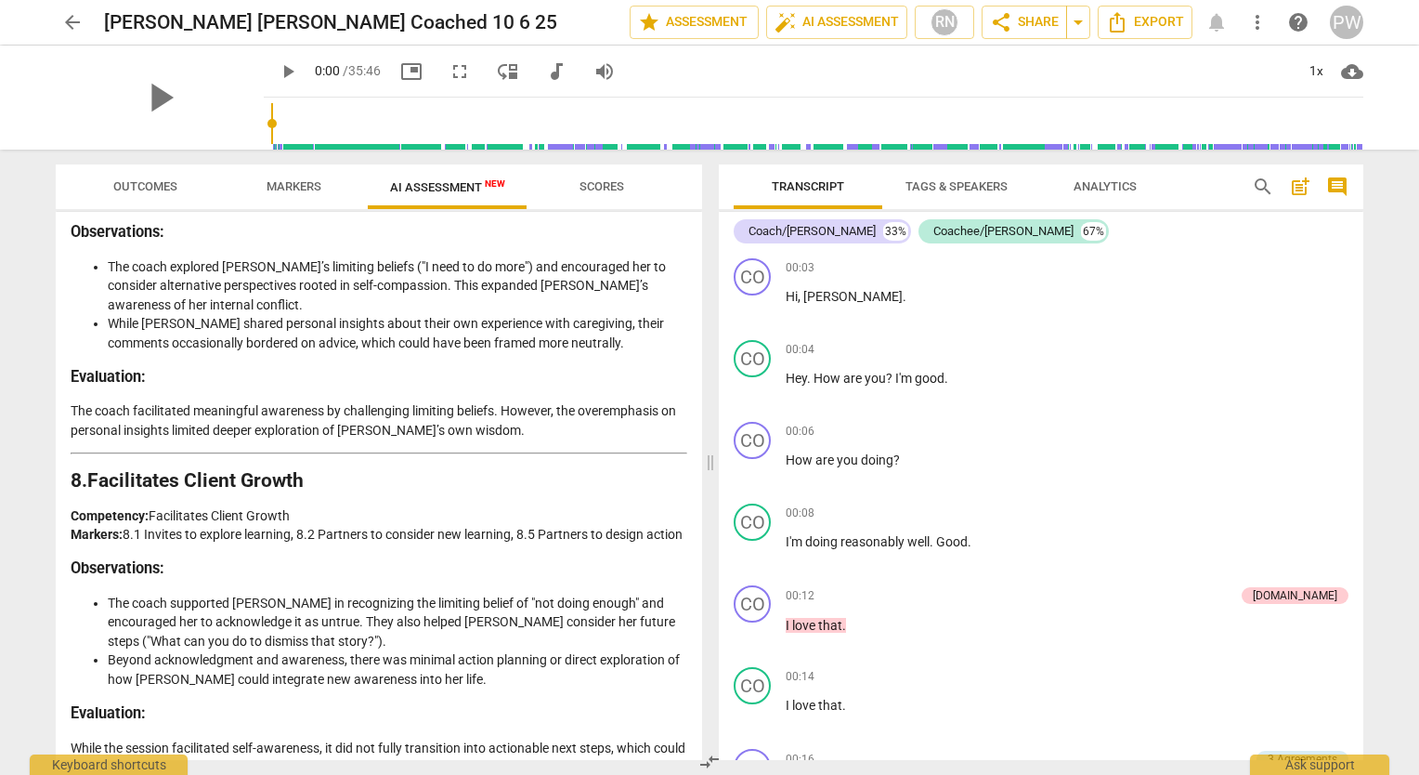
scroll to position [3738, 0]
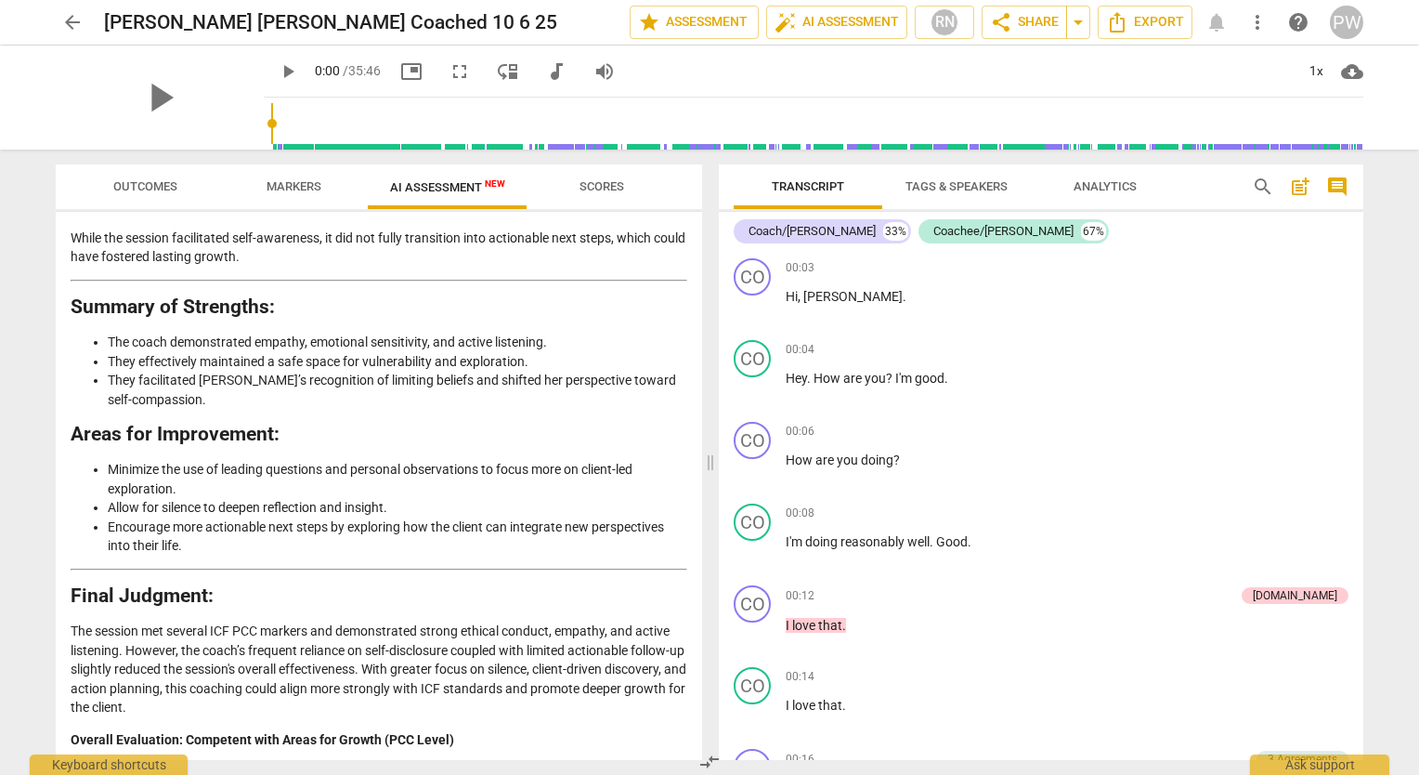
click at [61, 23] on span "arrow_back" at bounding box center [72, 22] width 22 height 22
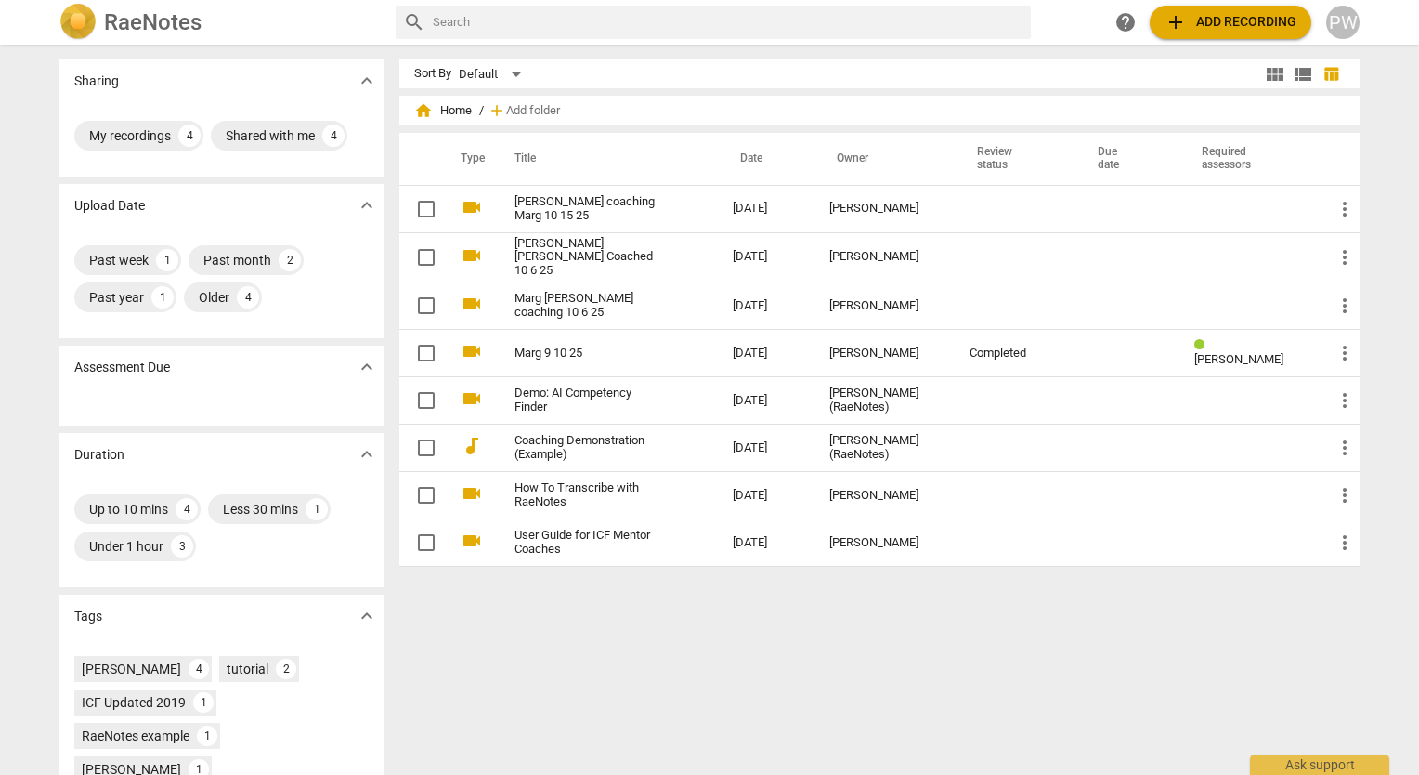
click at [613, 216] on link "[PERSON_NAME] coaching Marg 10 15 25" at bounding box center [590, 209] width 151 height 28
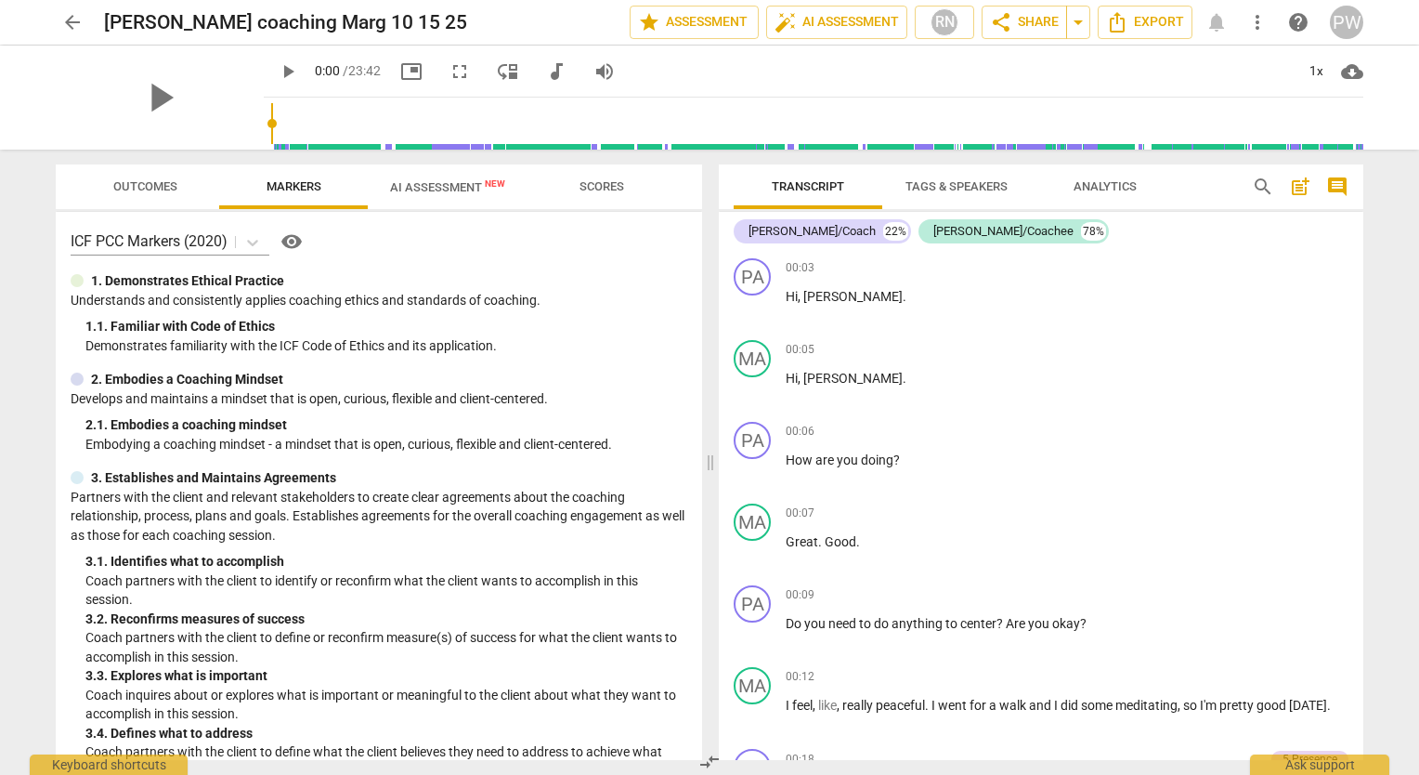
click at [431, 177] on span "AI Assessment New" at bounding box center [448, 187] width 160 height 28
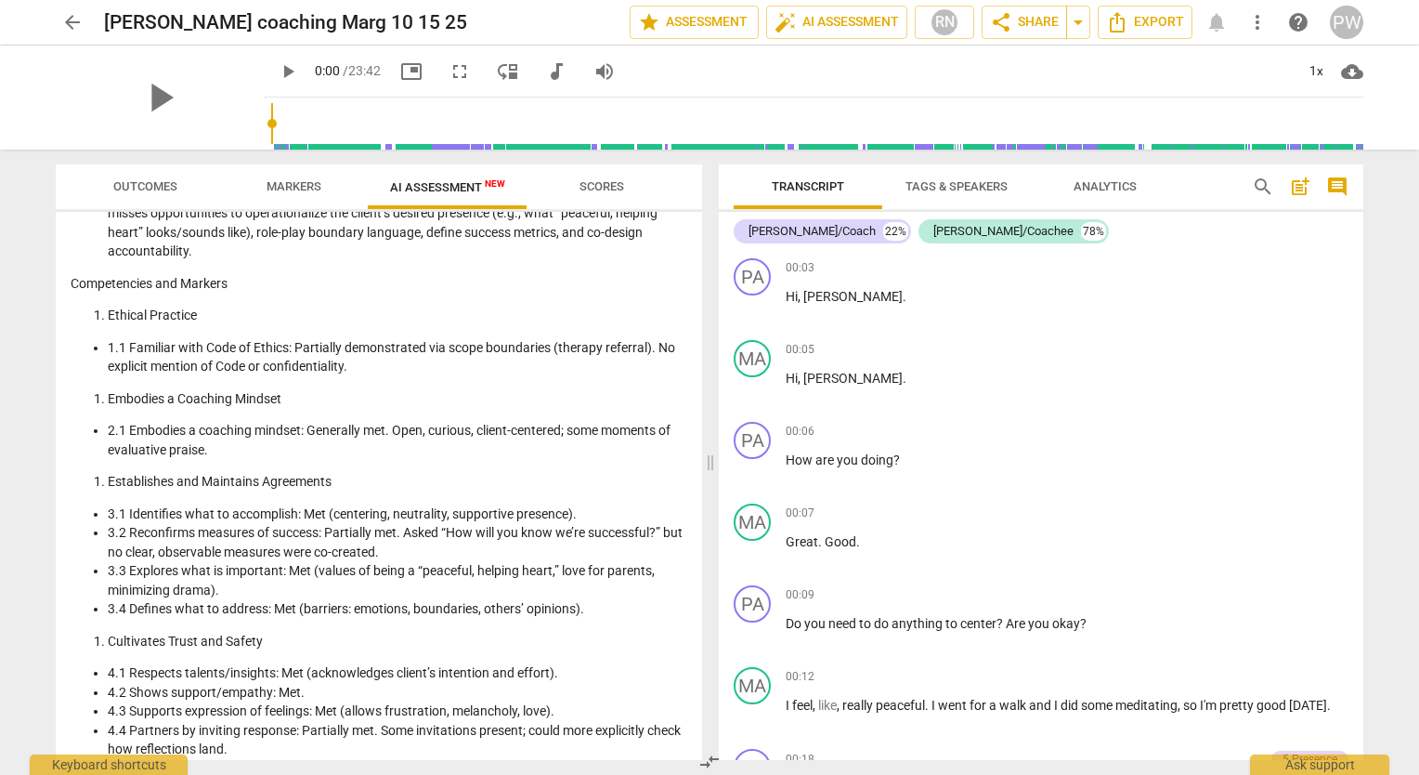
scroll to position [999, 0]
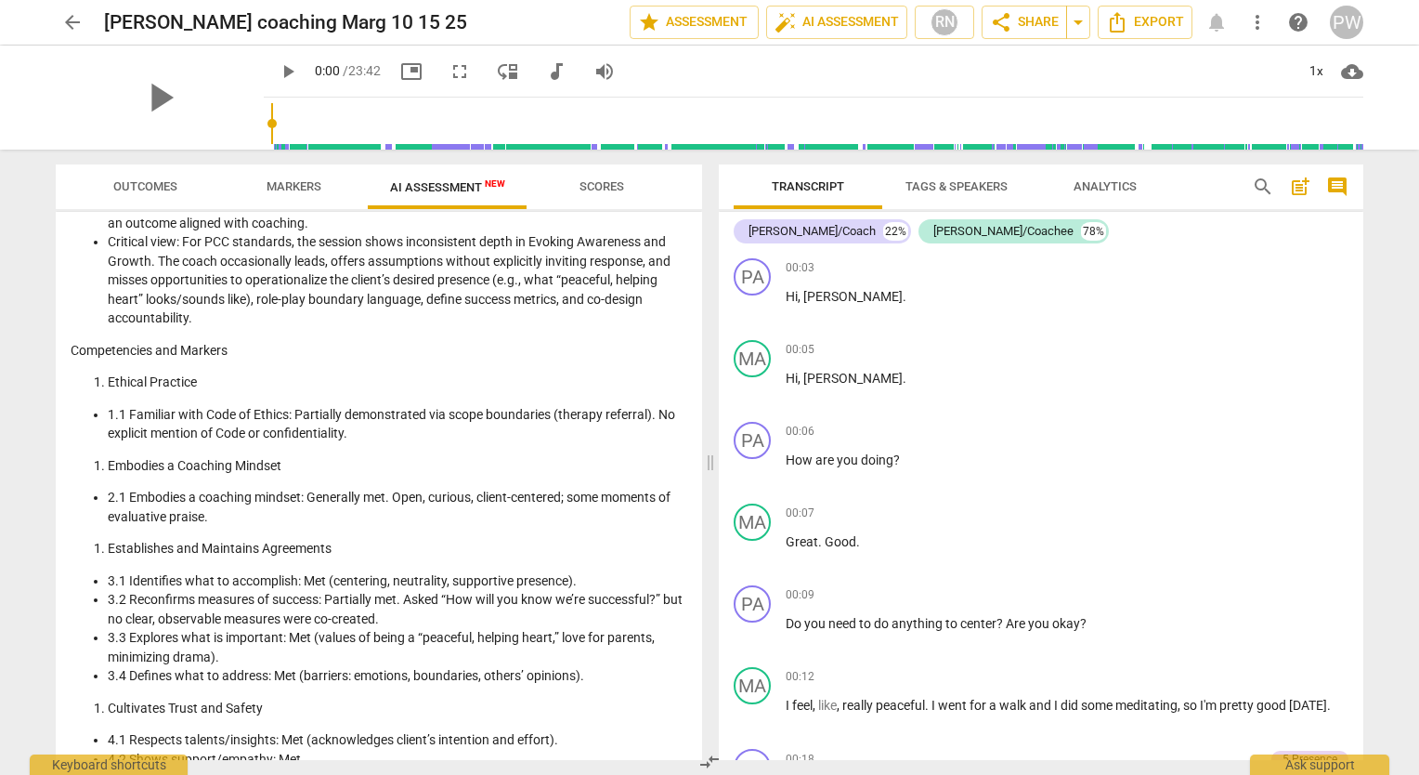
click at [82, 17] on span "arrow_back" at bounding box center [72, 22] width 22 height 22
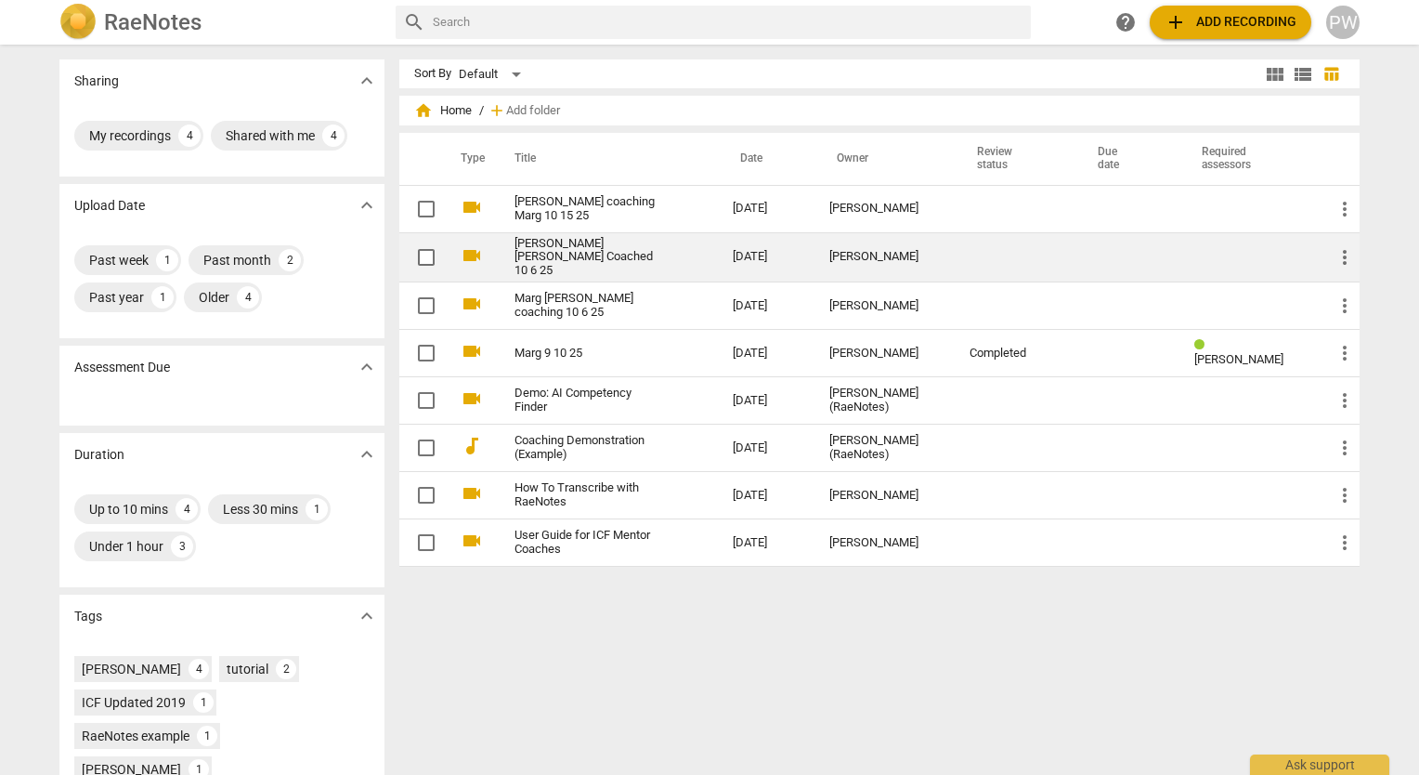
click at [654, 255] on link "[PERSON_NAME] [PERSON_NAME] Coached 10 6 25" at bounding box center [590, 258] width 151 height 42
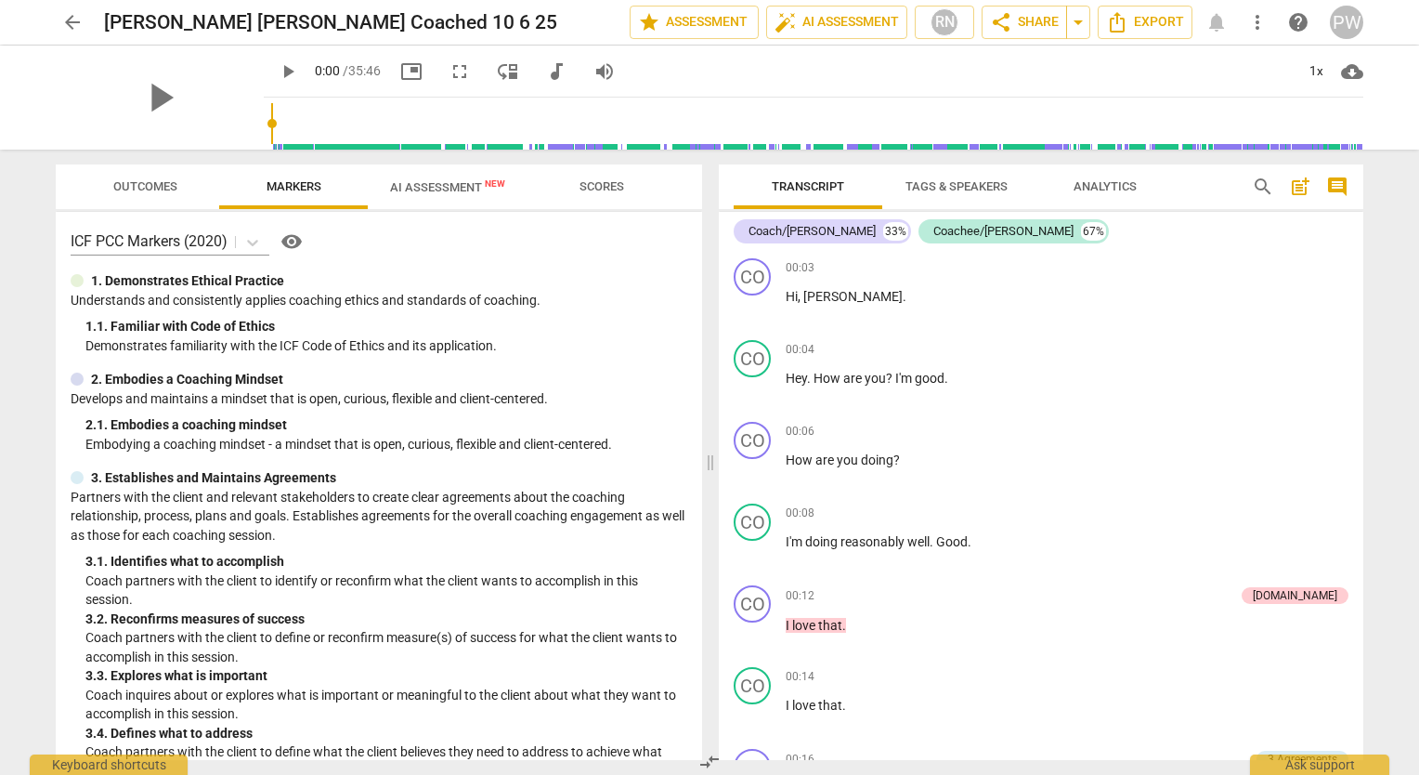
click at [450, 184] on span "AI Assessment New" at bounding box center [447, 187] width 115 height 14
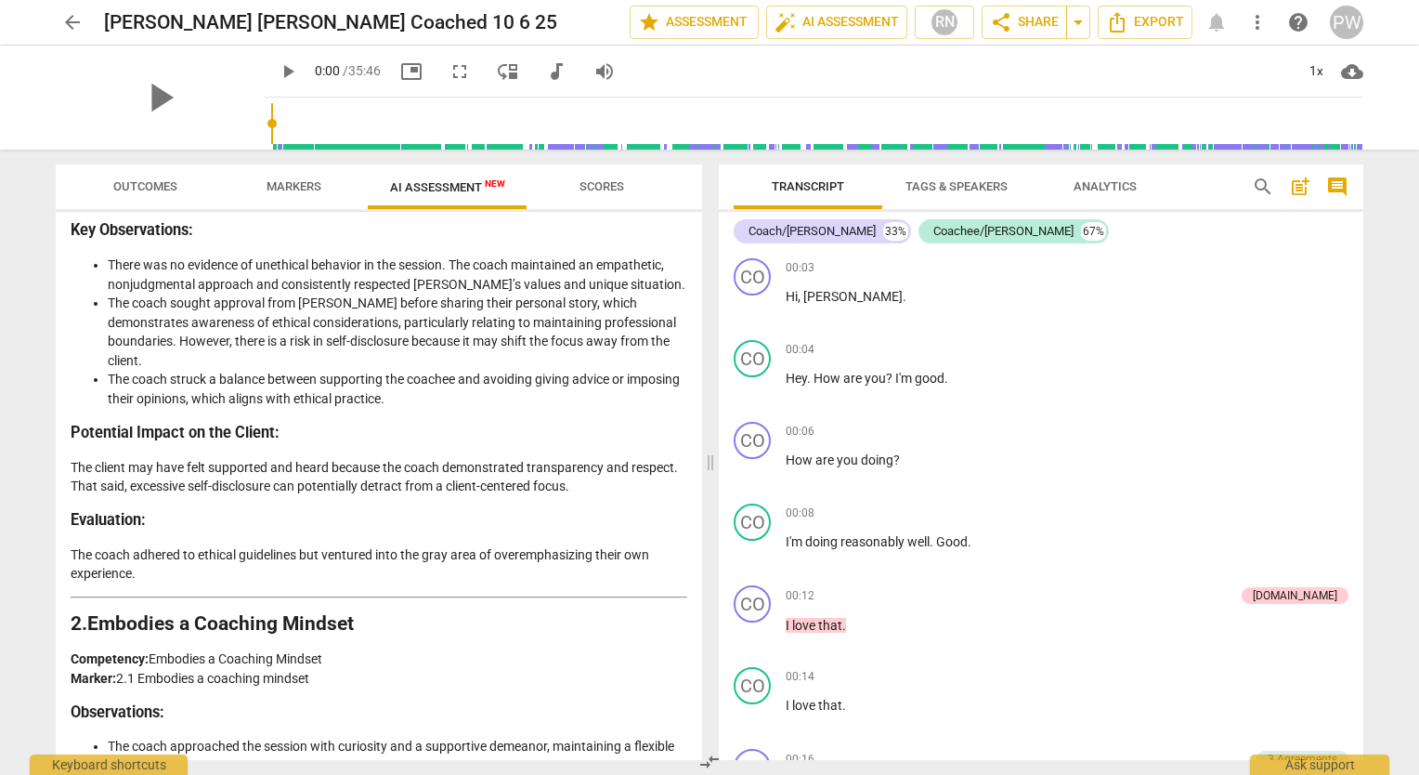
scroll to position [356, 0]
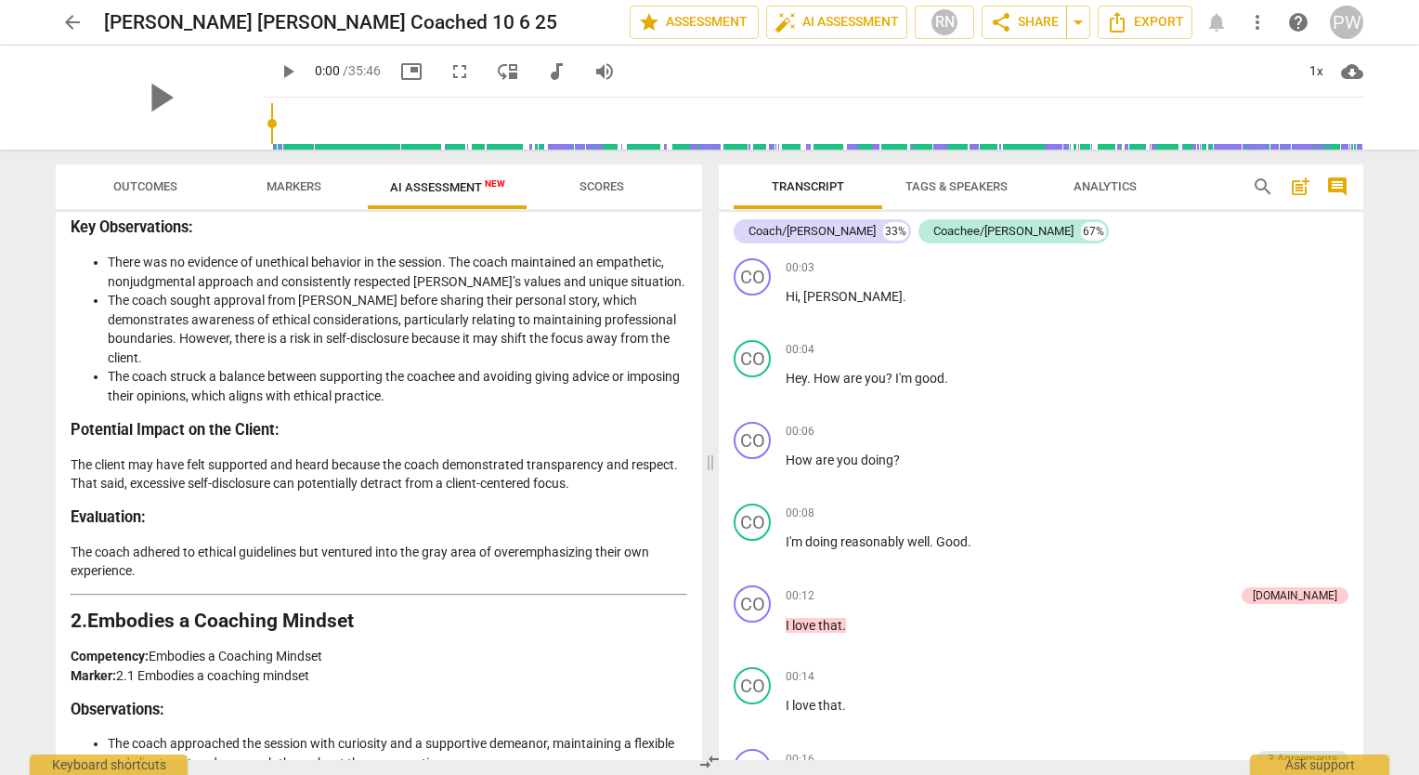
click at [616, 318] on li "The coach sought approval from [PERSON_NAME] before sharing their personal stor…" at bounding box center [398, 329] width 580 height 76
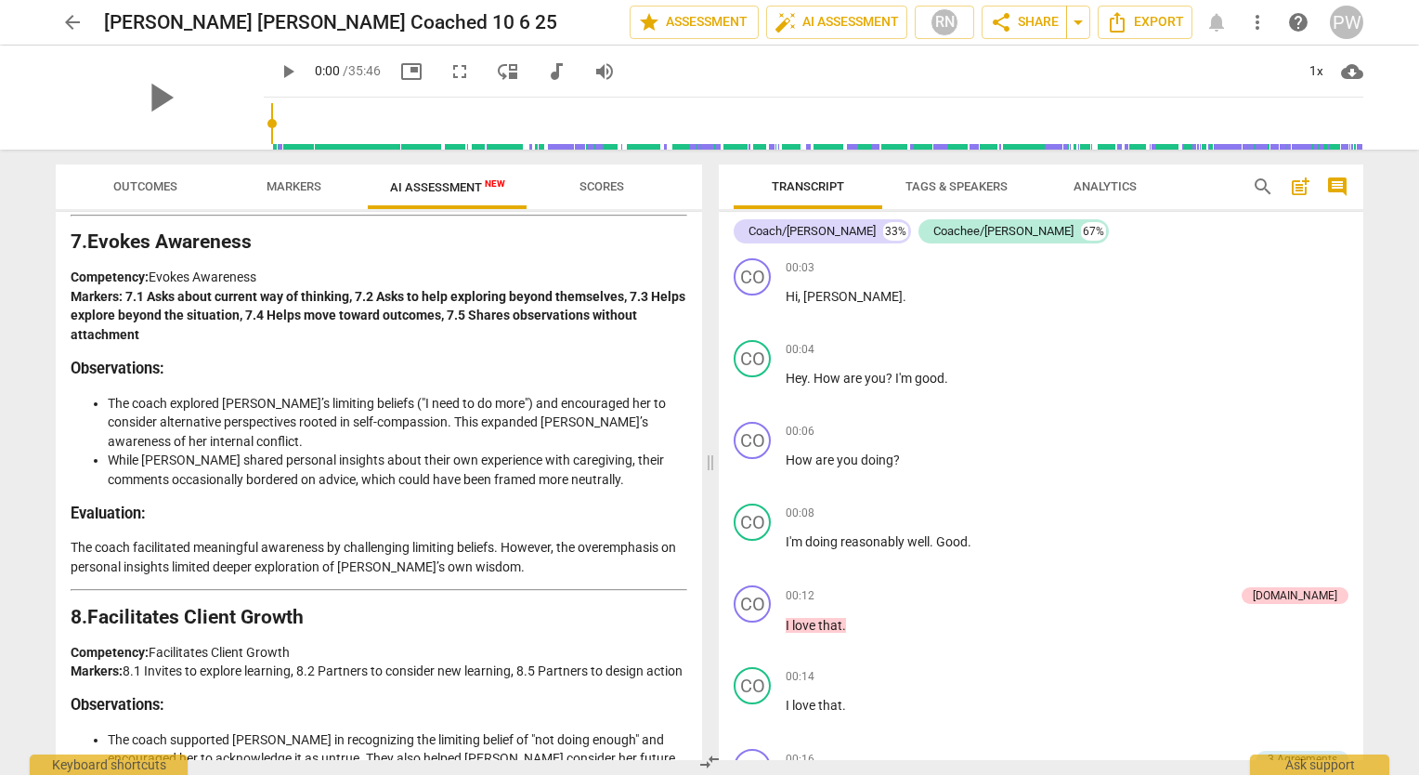
scroll to position [3074, 0]
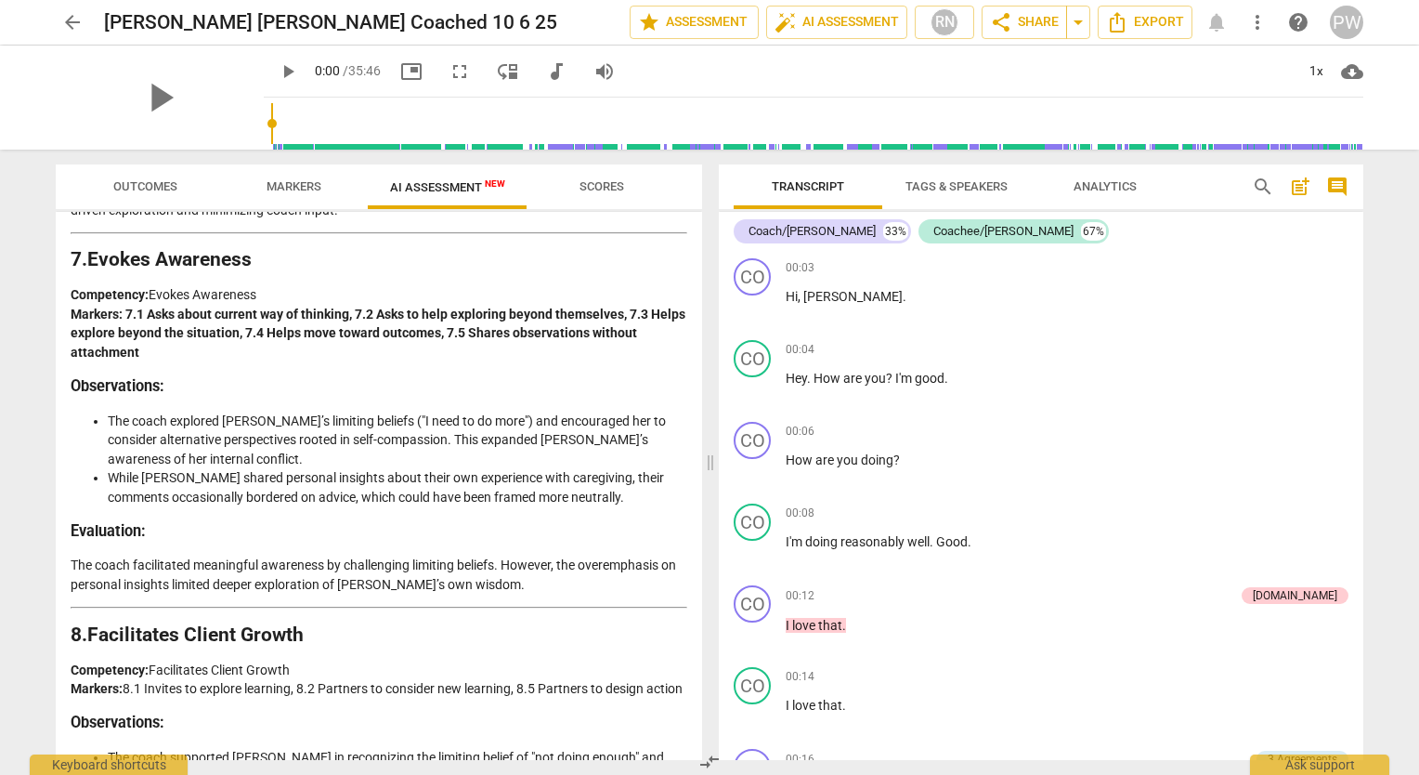
click at [74, 20] on span "arrow_back" at bounding box center [72, 22] width 22 height 22
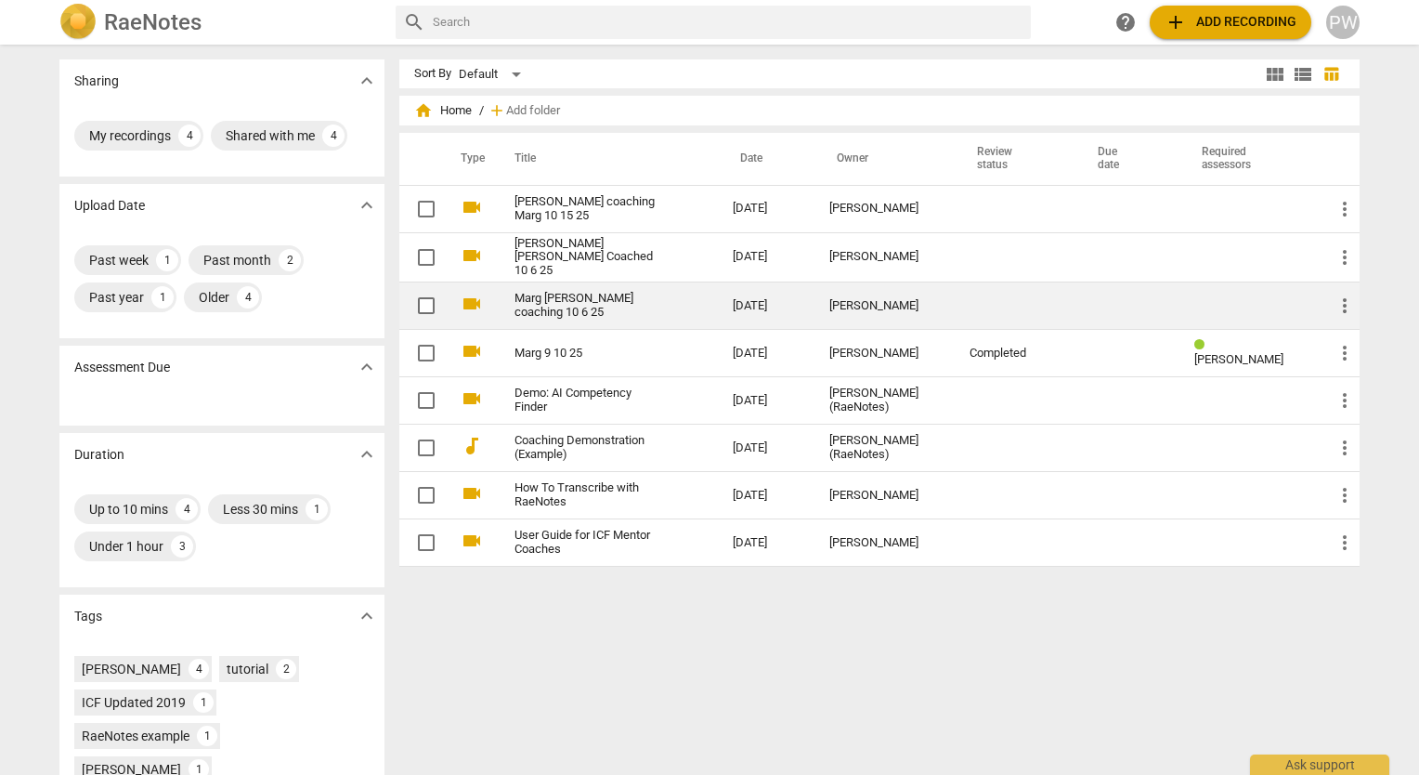
click at [674, 319] on td "Marg [PERSON_NAME] coaching 10 6 25" at bounding box center [605, 305] width 226 height 47
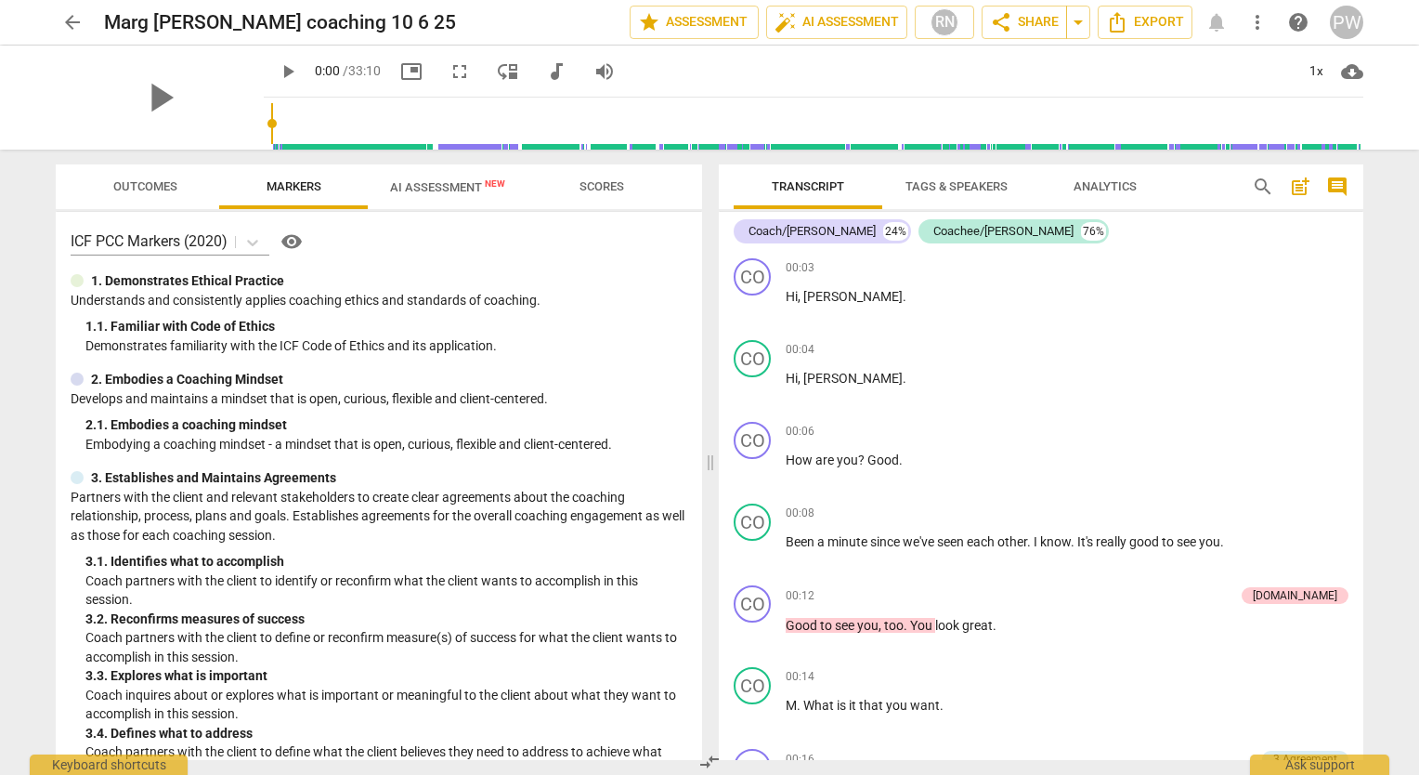
click at [444, 189] on span "AI Assessment New" at bounding box center [447, 187] width 115 height 14
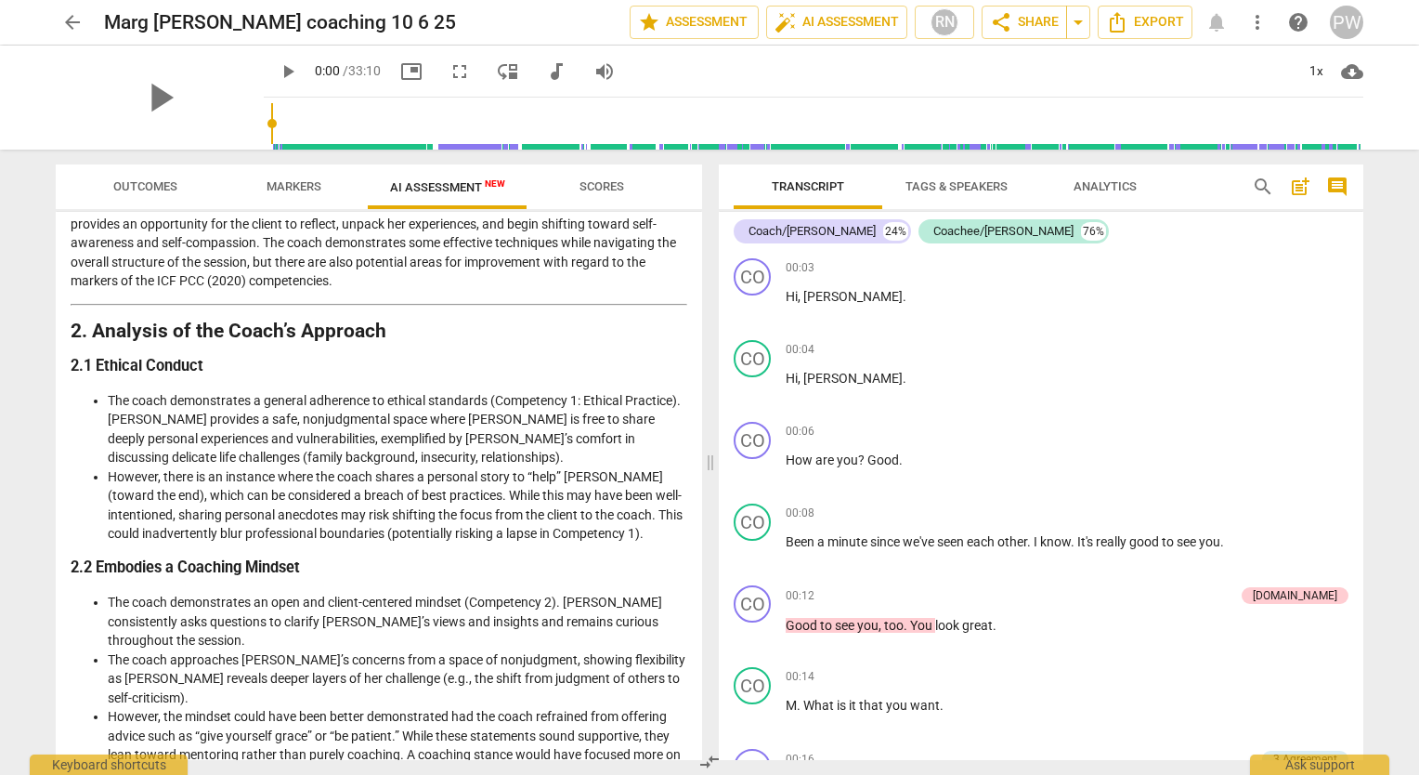
scroll to position [174, 0]
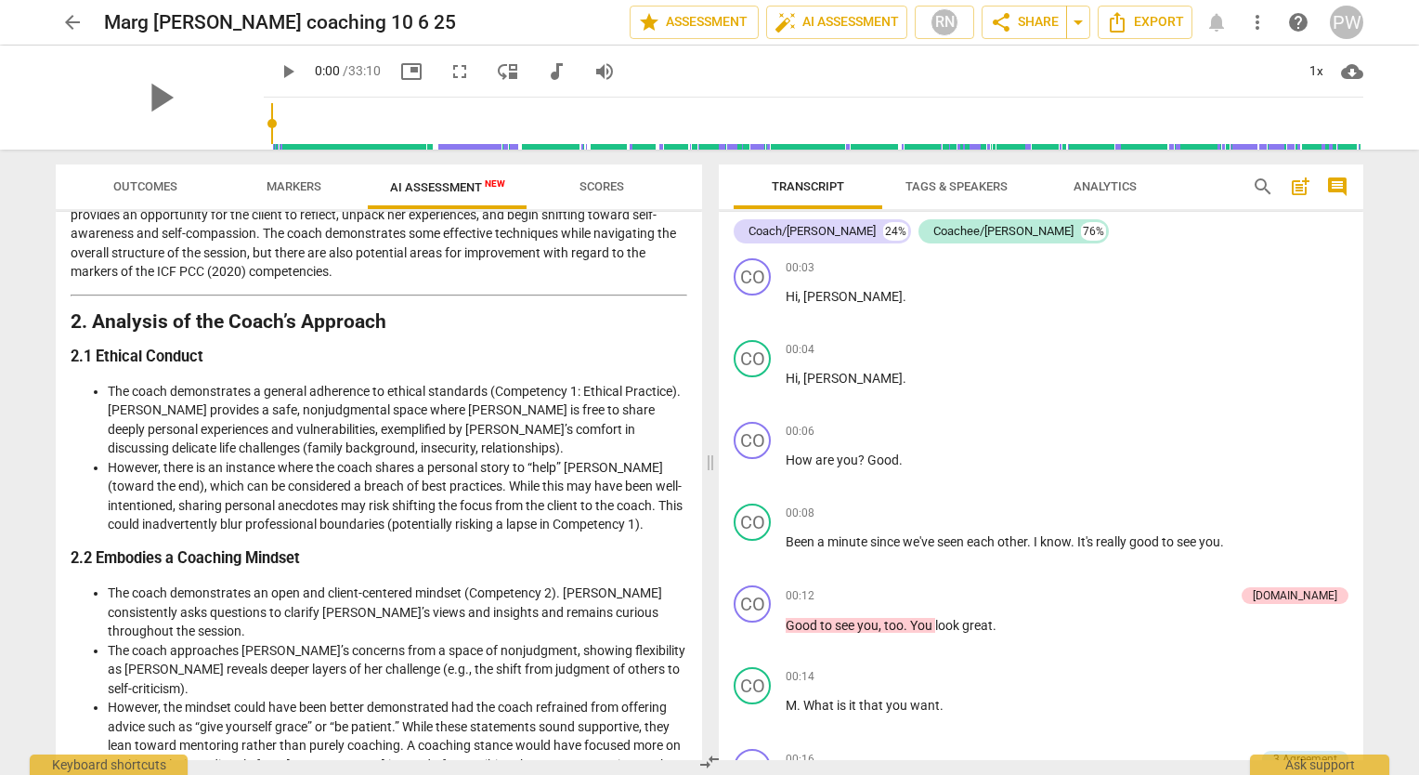
click at [601, 180] on span "Scores" at bounding box center [602, 186] width 45 height 14
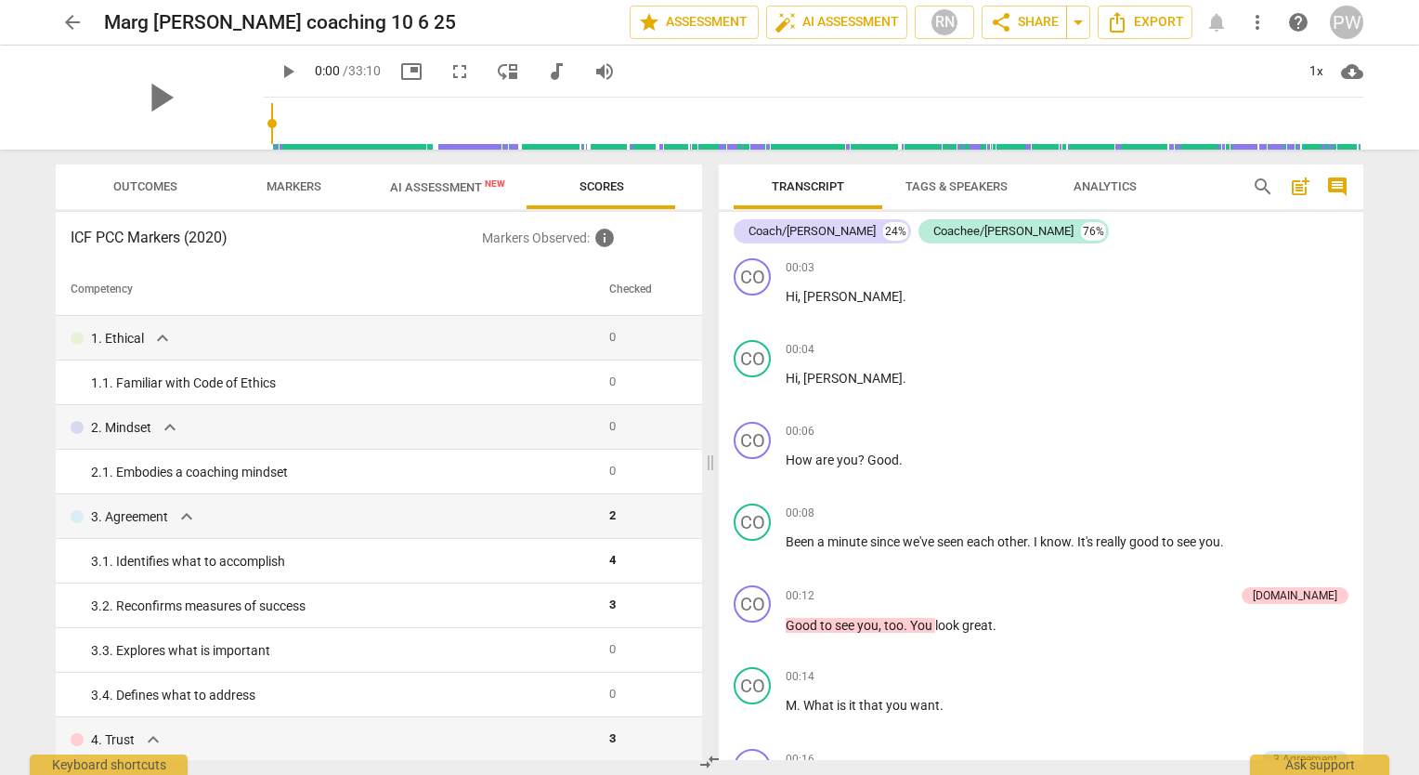
click at [448, 186] on span "AI Assessment New" at bounding box center [447, 187] width 115 height 14
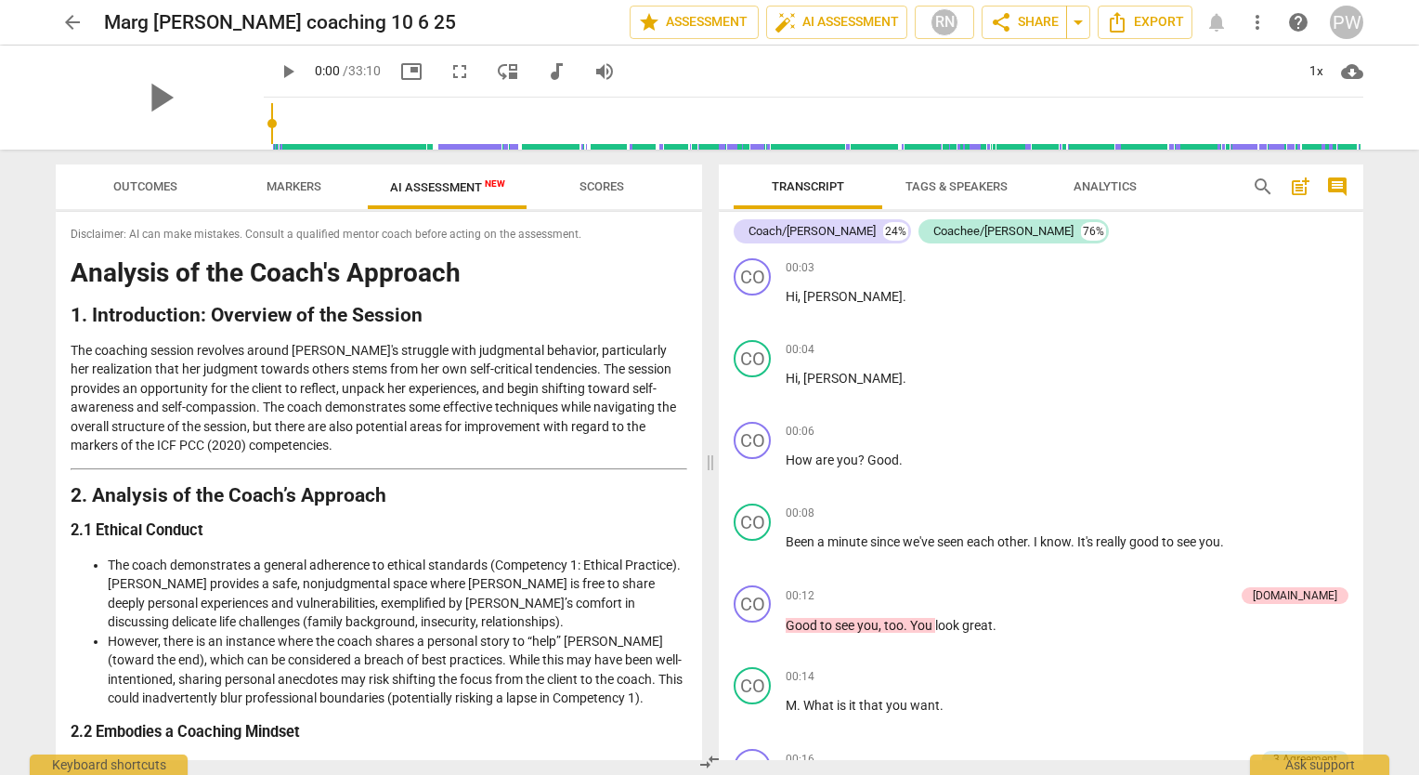
click at [294, 184] on span "Markers" at bounding box center [294, 186] width 55 height 14
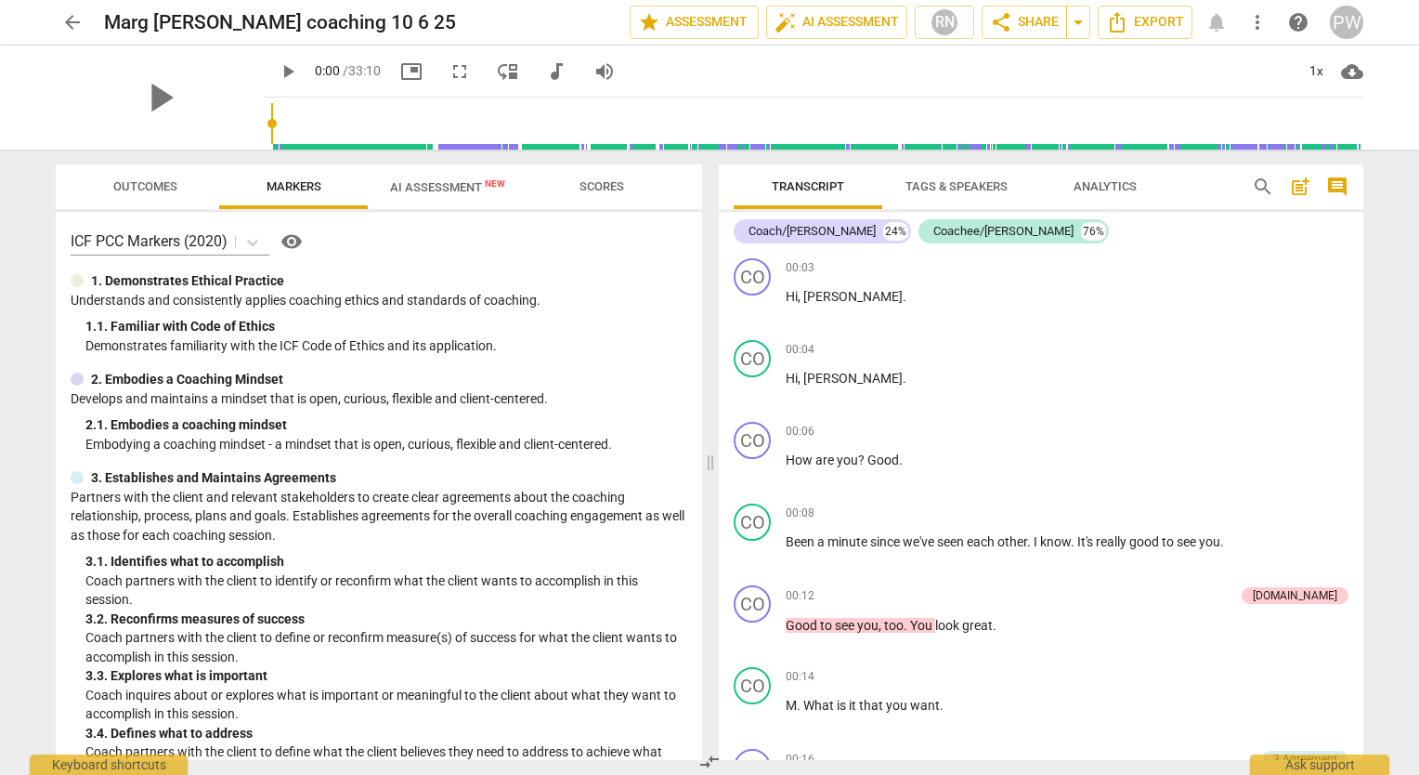
click at [449, 193] on span "AI Assessment New" at bounding box center [447, 187] width 115 height 14
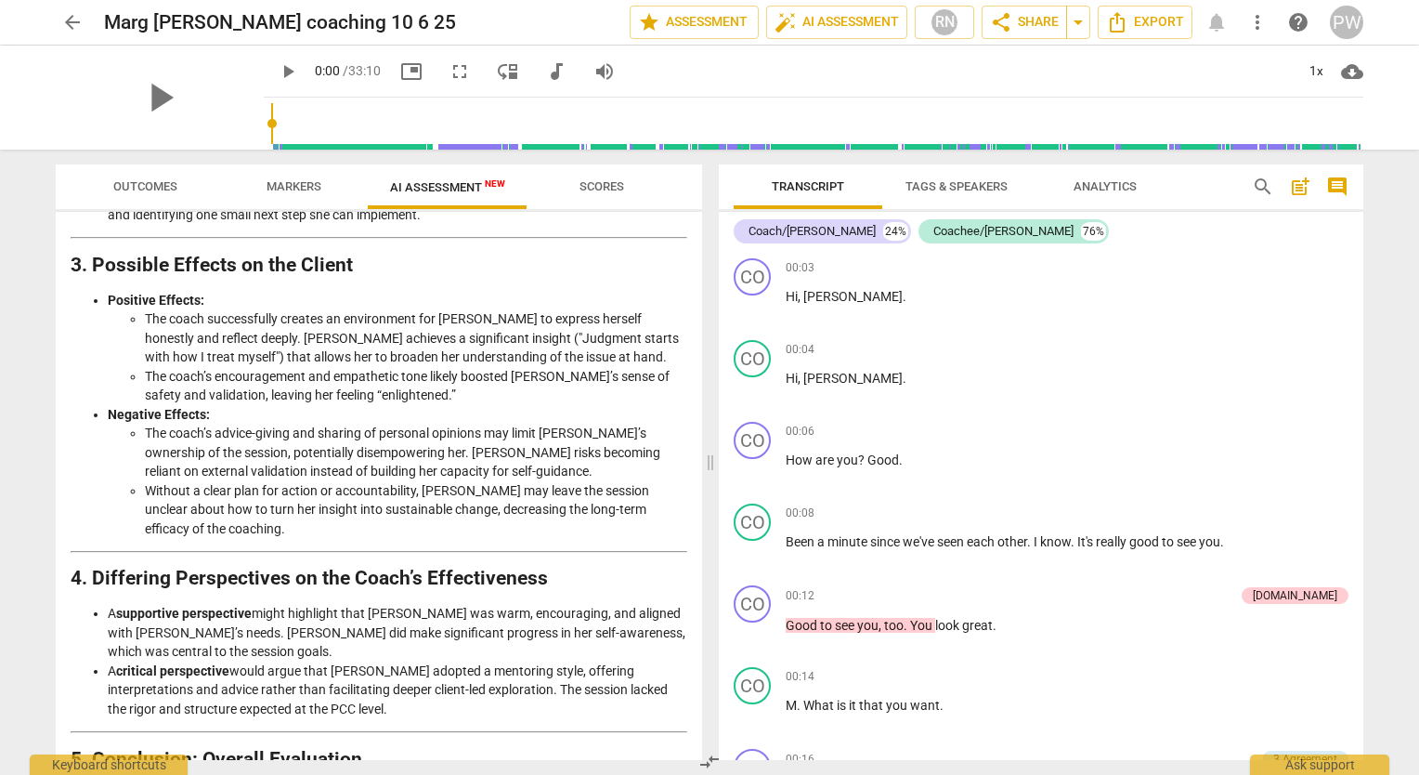
scroll to position [2359, 0]
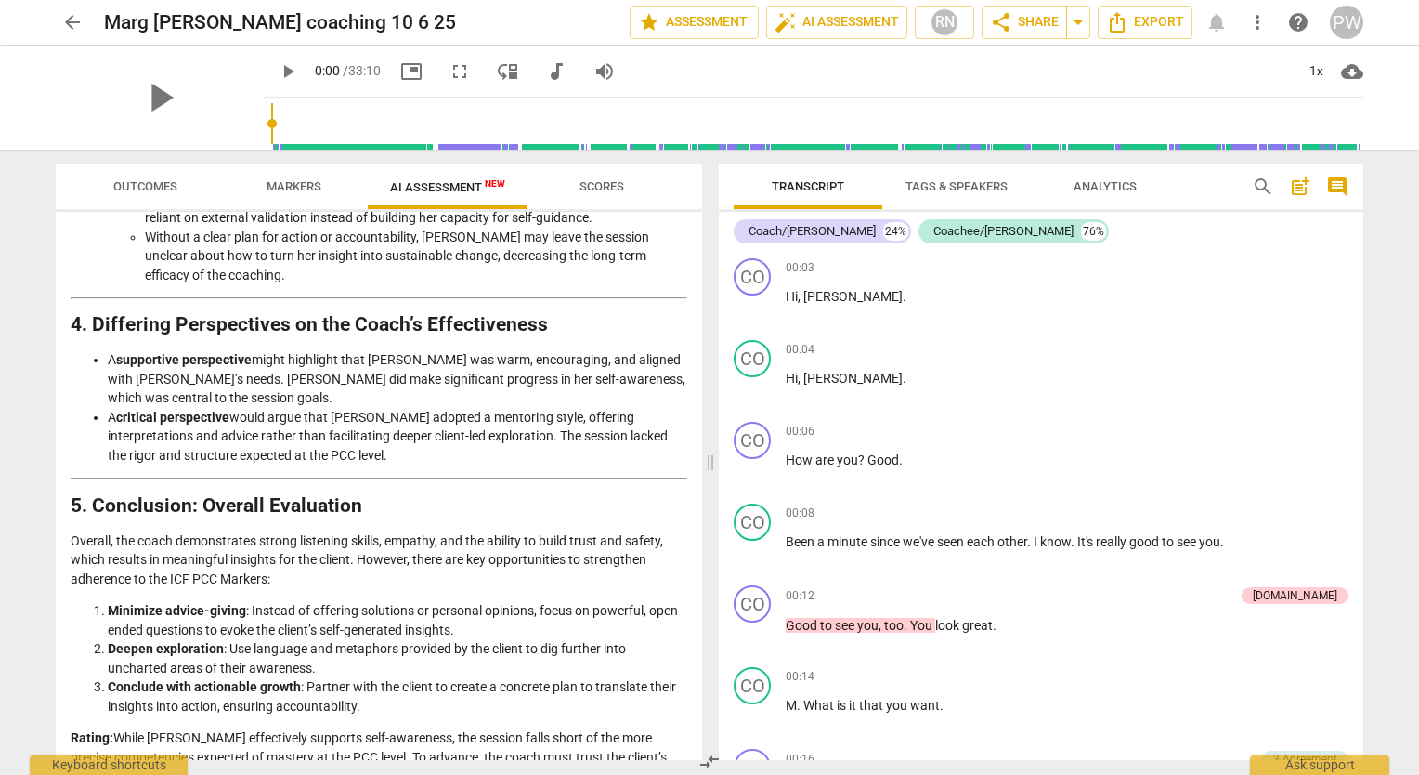
click at [66, 22] on span "arrow_back" at bounding box center [72, 22] width 22 height 22
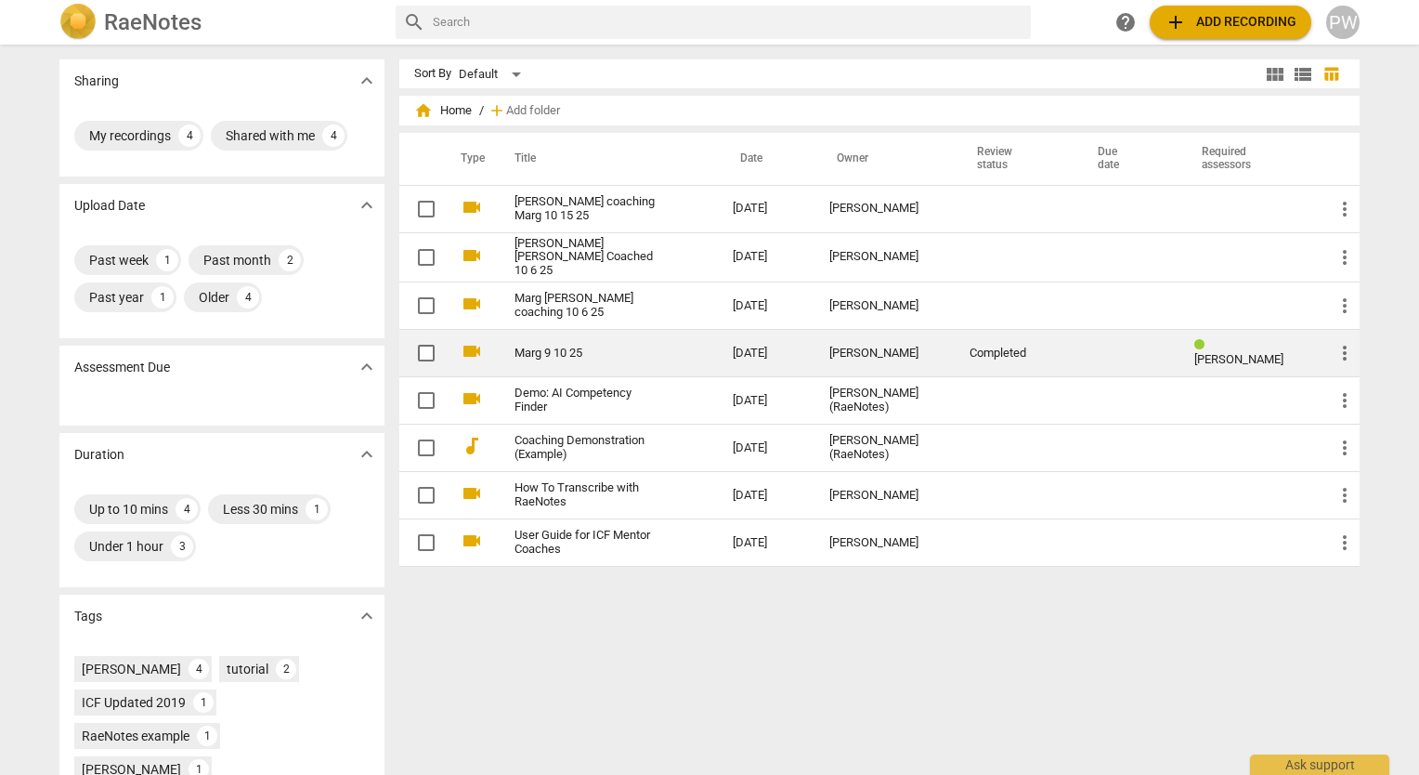
click at [643, 351] on link "Marg 9 10 25" at bounding box center [590, 353] width 151 height 14
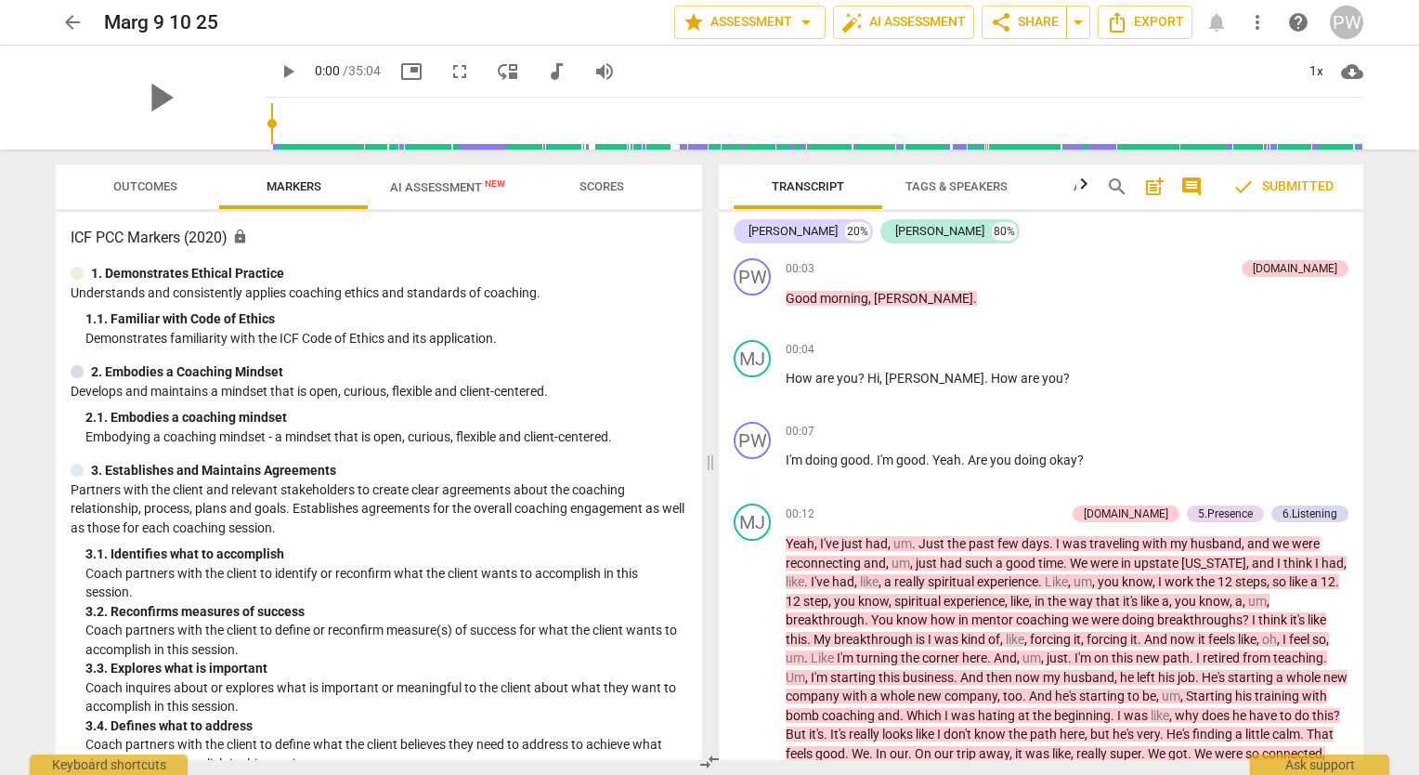
click at [446, 193] on span "AI Assessment New" at bounding box center [447, 187] width 115 height 14
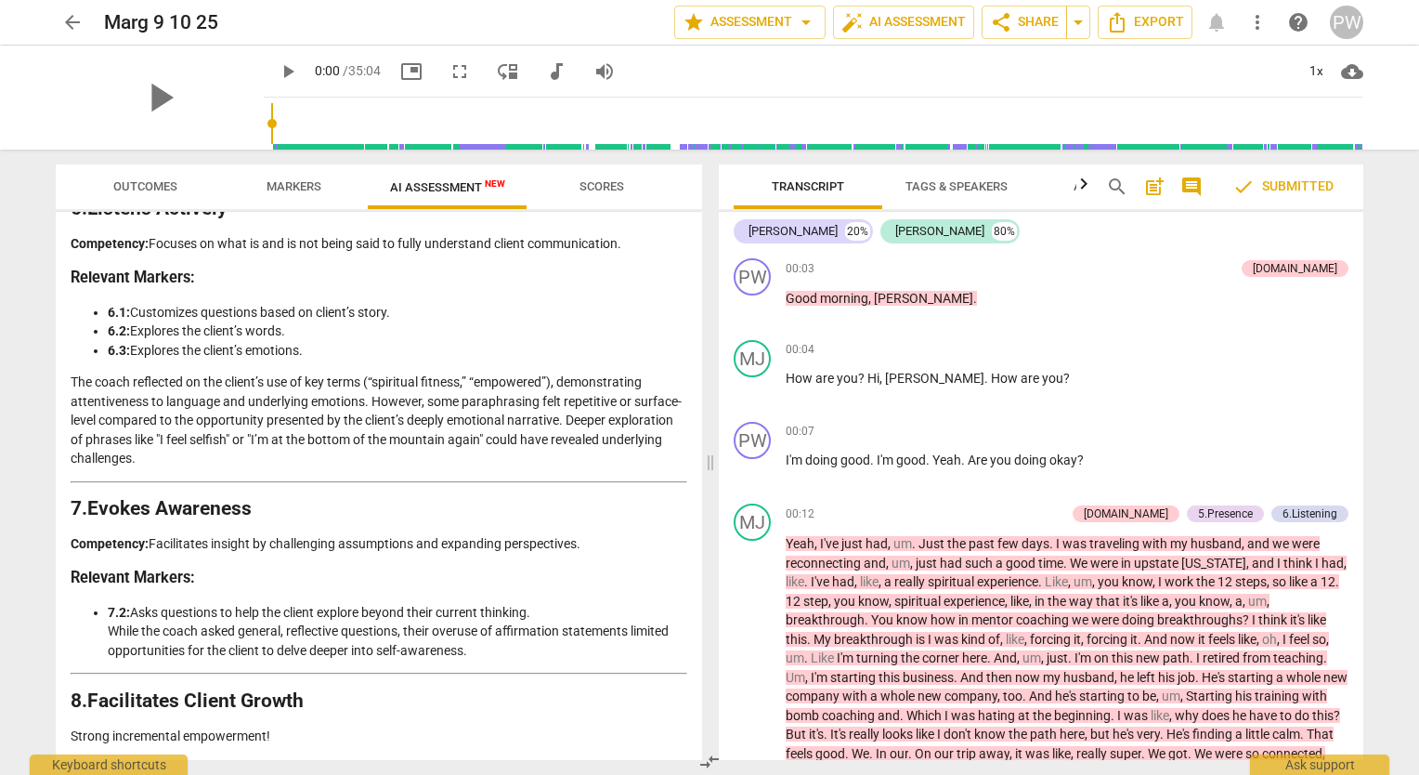
scroll to position [2404, 0]
click at [357, 329] on li "6.2: Explores the client’s words." at bounding box center [398, 331] width 580 height 20
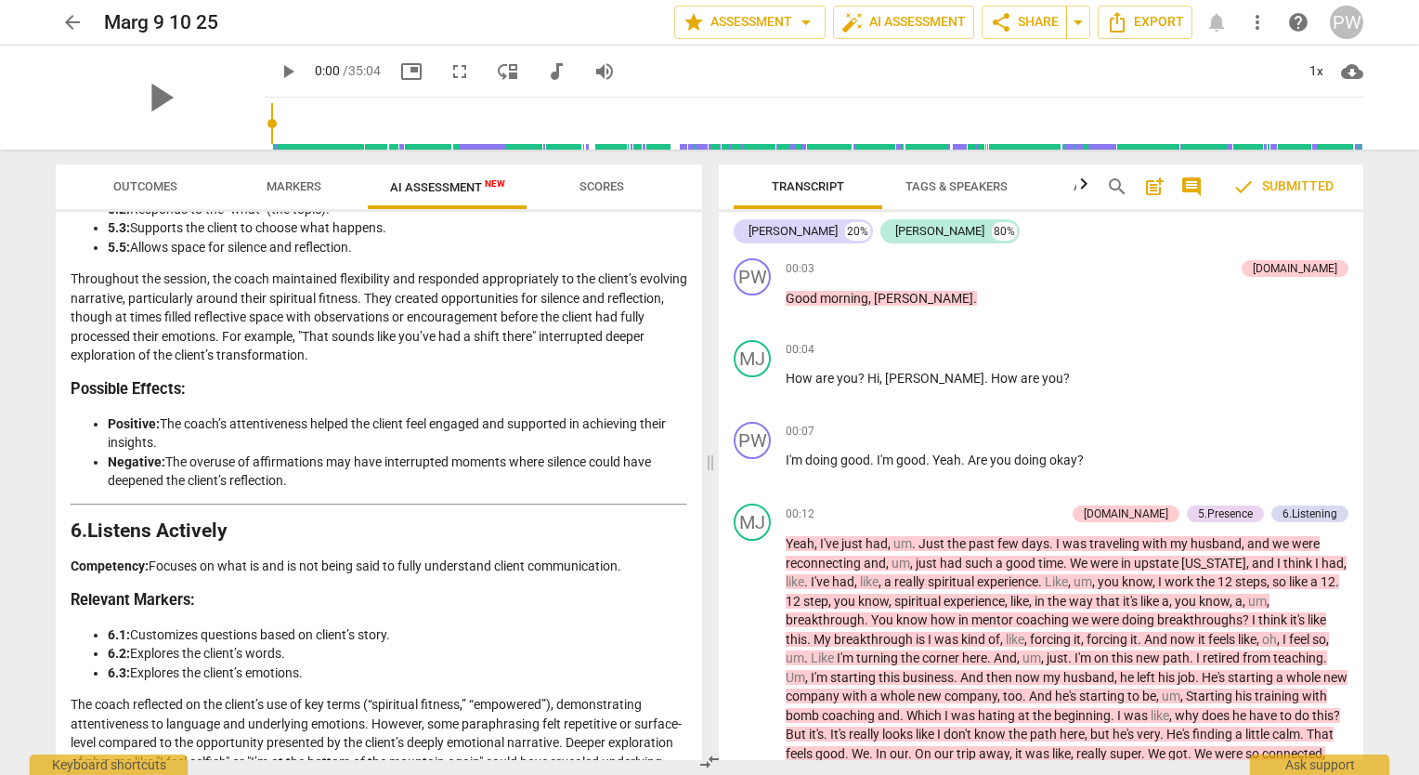
scroll to position [2063, 0]
click at [561, 686] on li "6.3: Explores the client’s emotions." at bounding box center [398, 676] width 580 height 20
click at [79, 15] on span "arrow_back" at bounding box center [72, 22] width 22 height 22
